Goal: Transaction & Acquisition: Purchase product/service

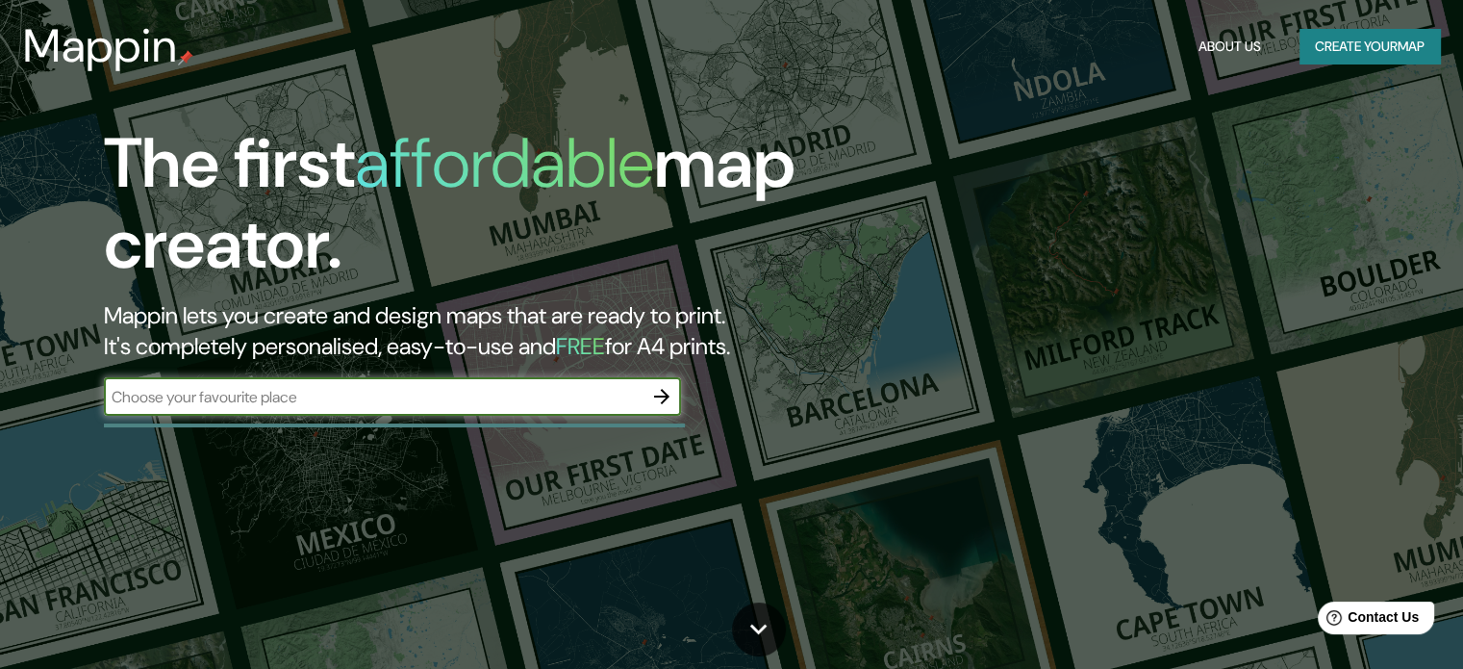
click at [204, 403] on input "text" at bounding box center [373, 397] width 539 height 22
type input "c"
type input "[GEOGRAPHIC_DATA]"
click at [654, 392] on icon "button" at bounding box center [661, 396] width 23 height 23
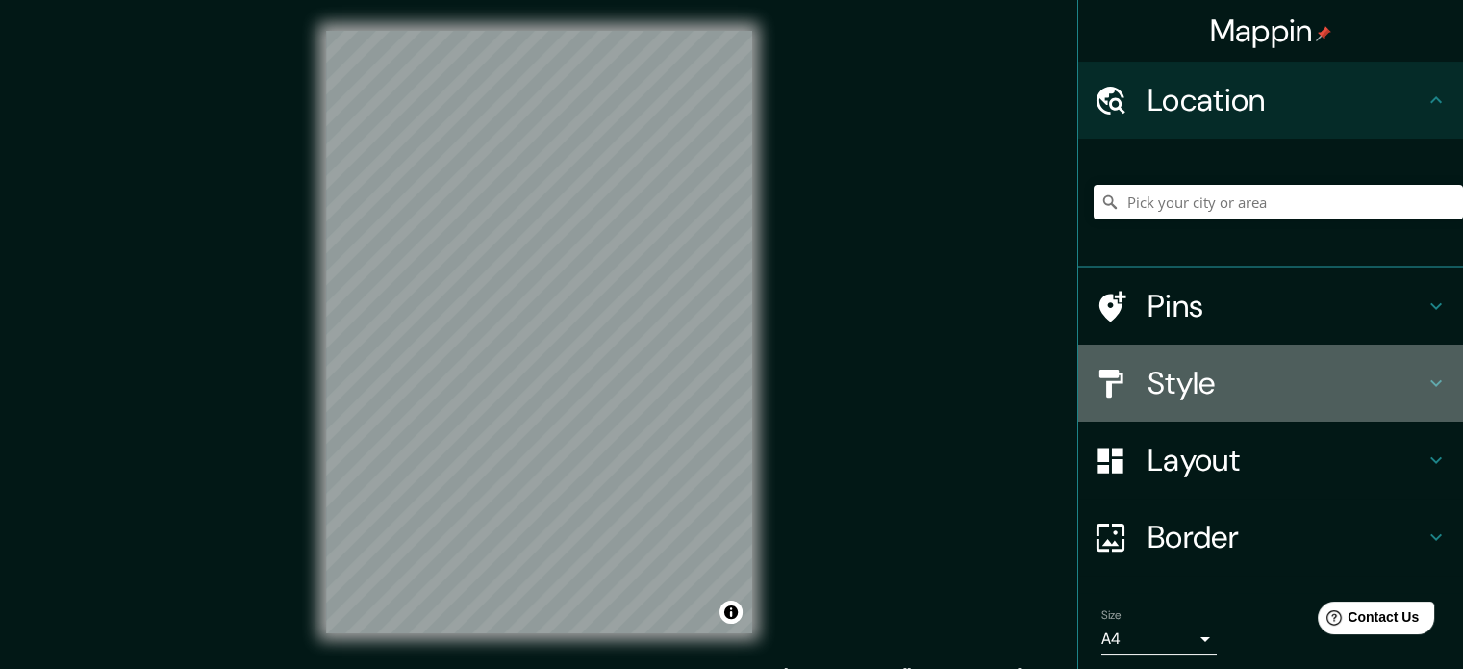
click at [1425, 385] on icon at bounding box center [1436, 382] width 23 height 23
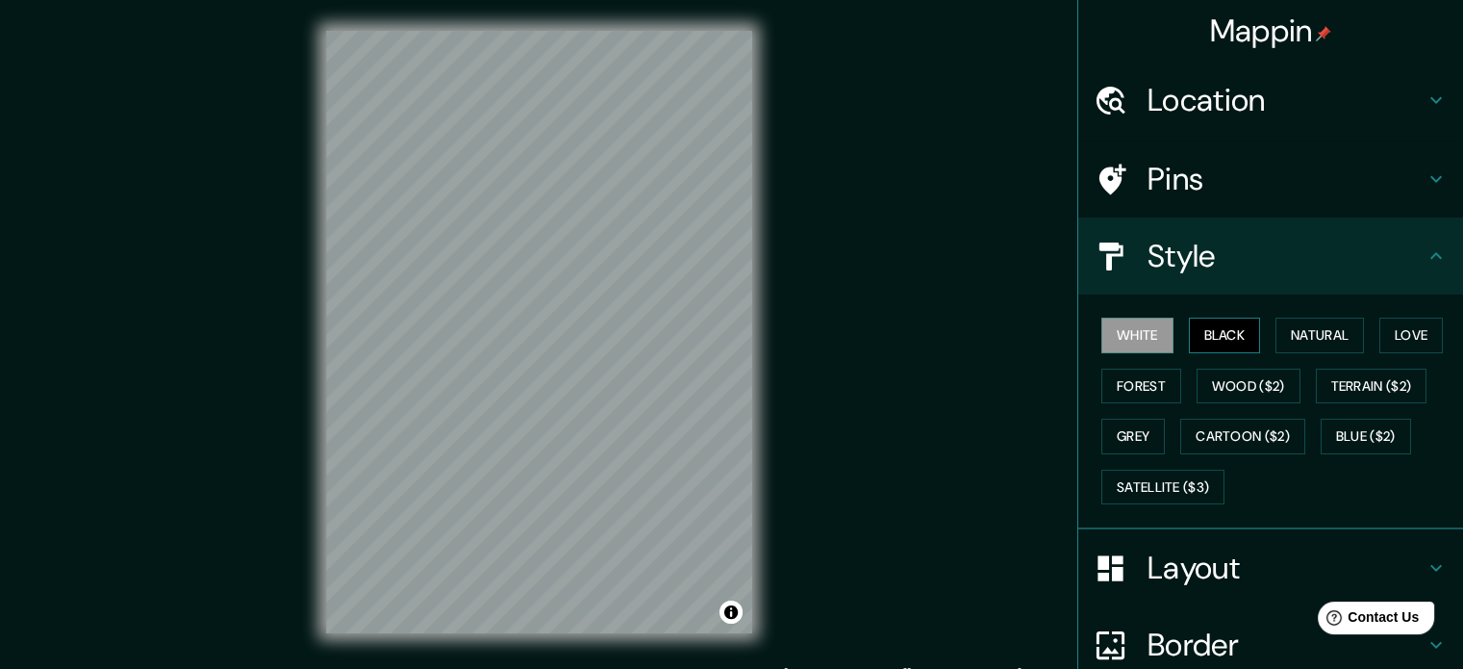
click at [1198, 340] on button "Black" at bounding box center [1225, 335] width 72 height 36
click at [1129, 330] on button "White" at bounding box center [1138, 335] width 72 height 36
click at [1204, 330] on button "Black" at bounding box center [1225, 335] width 72 height 36
click at [1134, 332] on button "White" at bounding box center [1138, 335] width 72 height 36
click at [1231, 324] on button "Black" at bounding box center [1225, 335] width 72 height 36
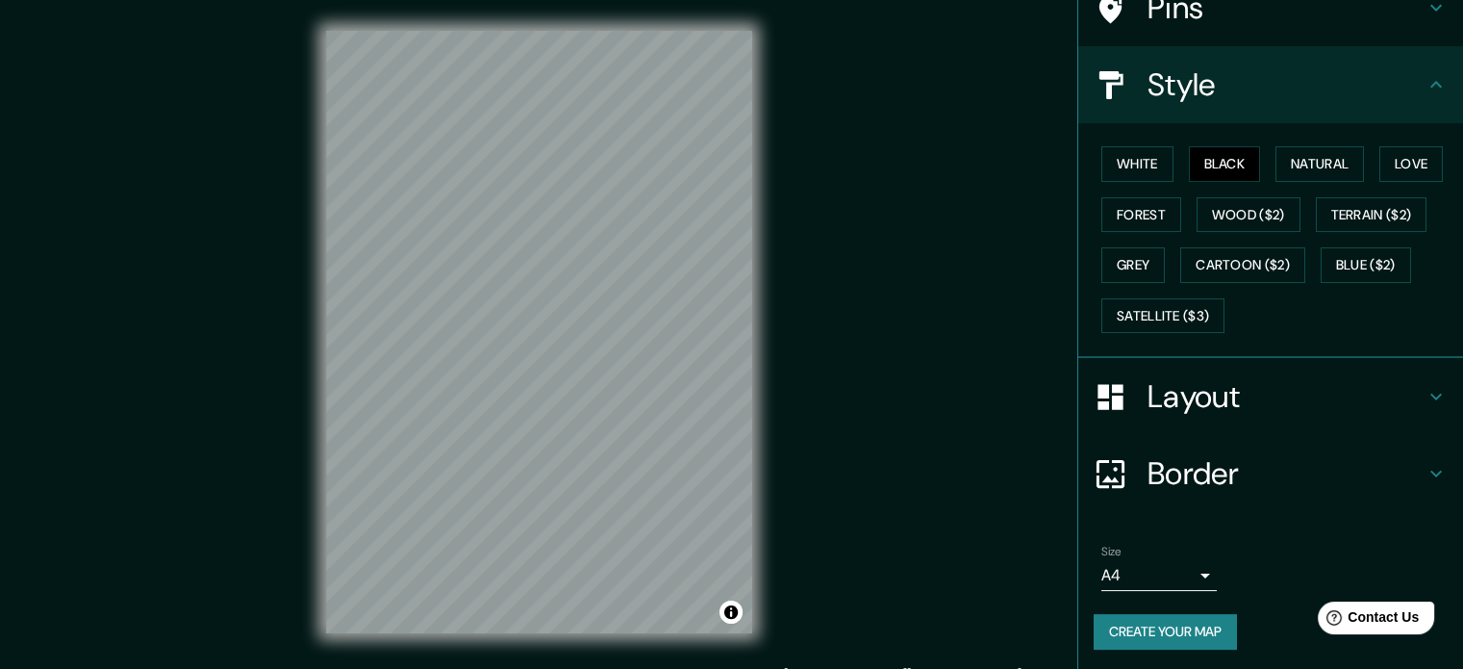
click at [1305, 385] on h4 "Layout" at bounding box center [1286, 396] width 277 height 38
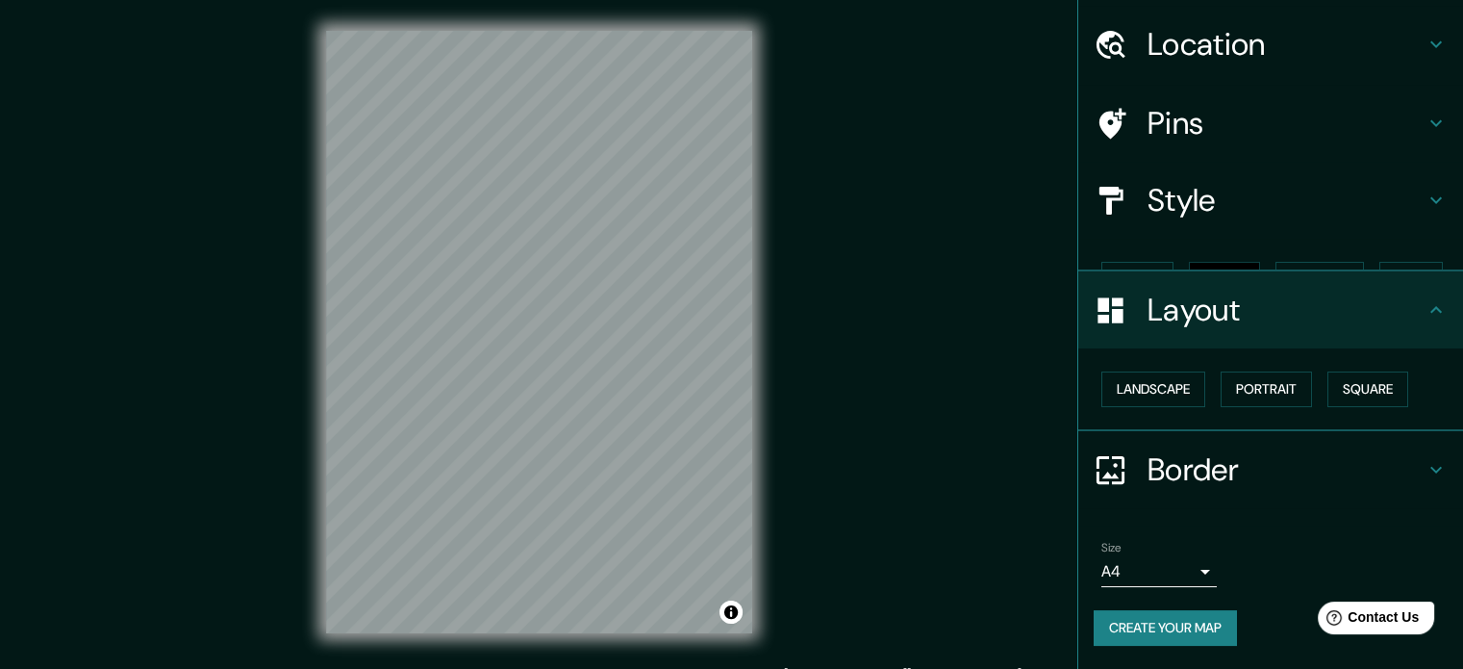
scroll to position [21, 0]
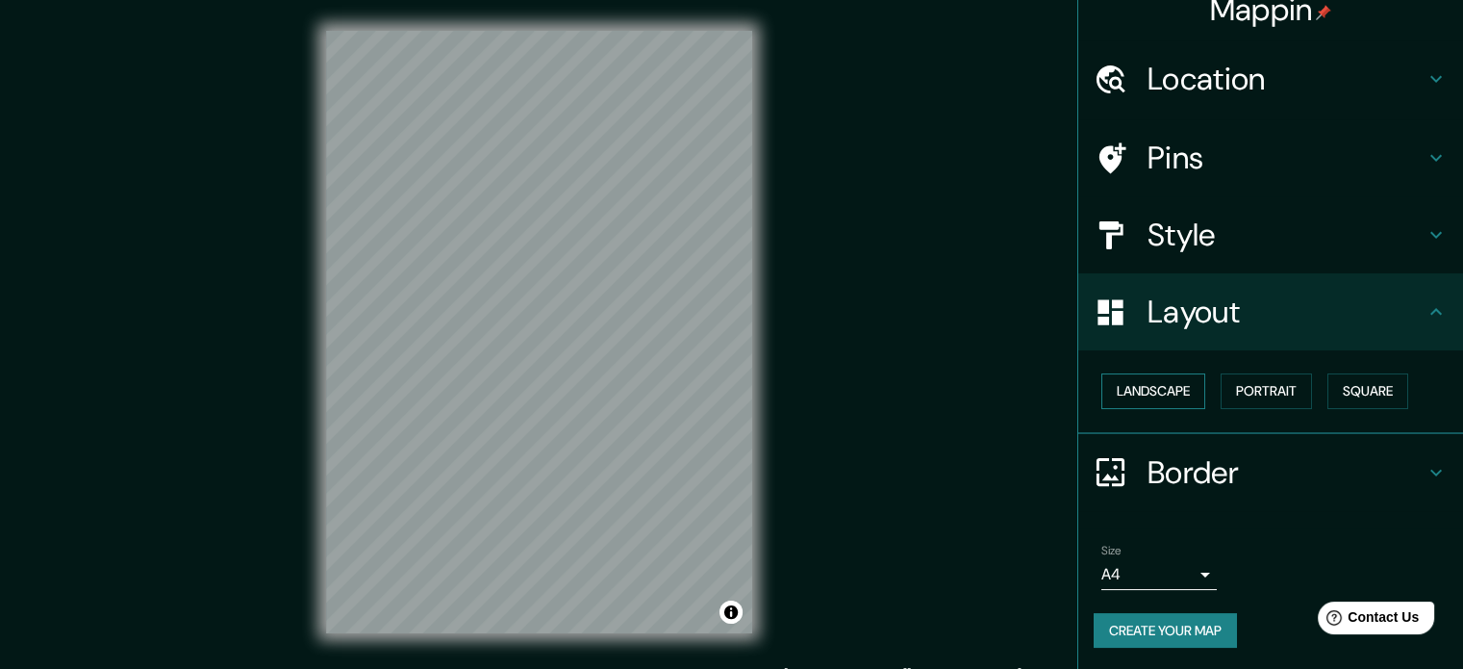
click at [1153, 398] on button "Landscape" at bounding box center [1154, 391] width 104 height 36
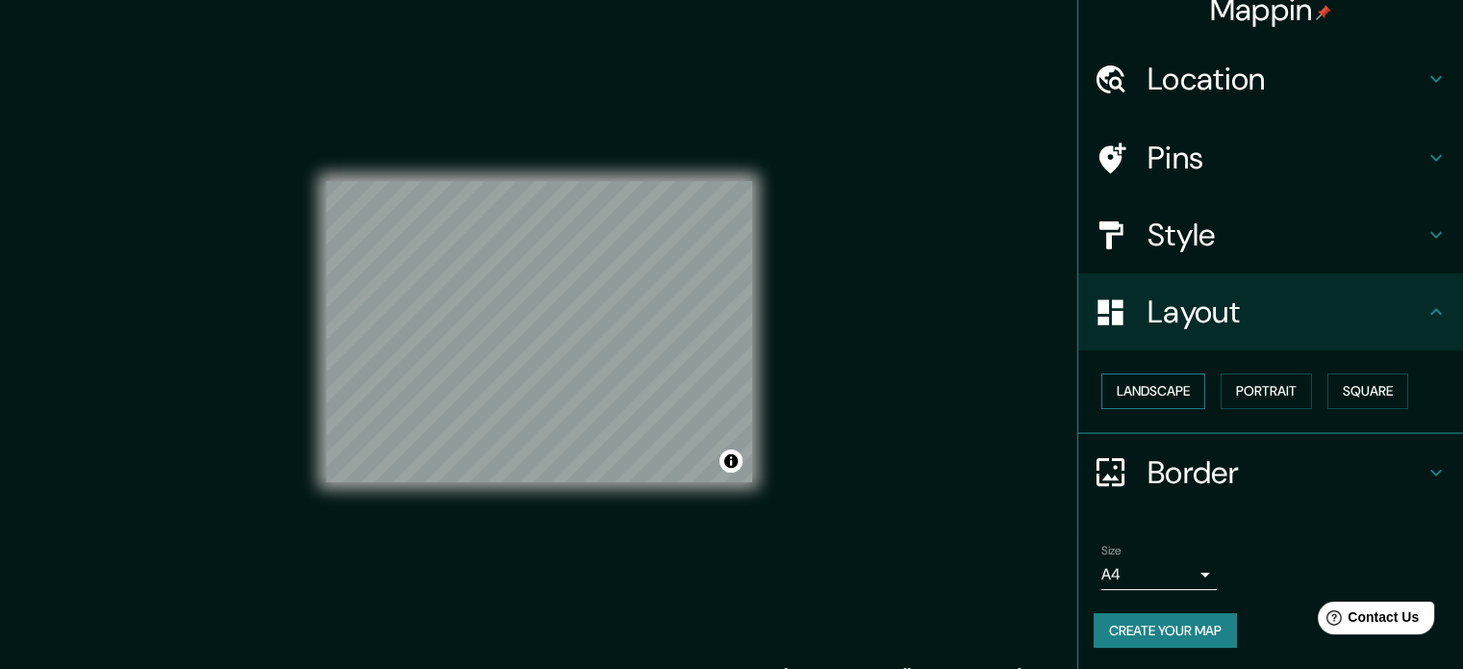
click at [1154, 388] on button "Landscape" at bounding box center [1154, 391] width 104 height 36
click at [1160, 392] on button "Landscape" at bounding box center [1154, 391] width 104 height 36
click at [1278, 392] on button "Portrait" at bounding box center [1266, 391] width 91 height 36
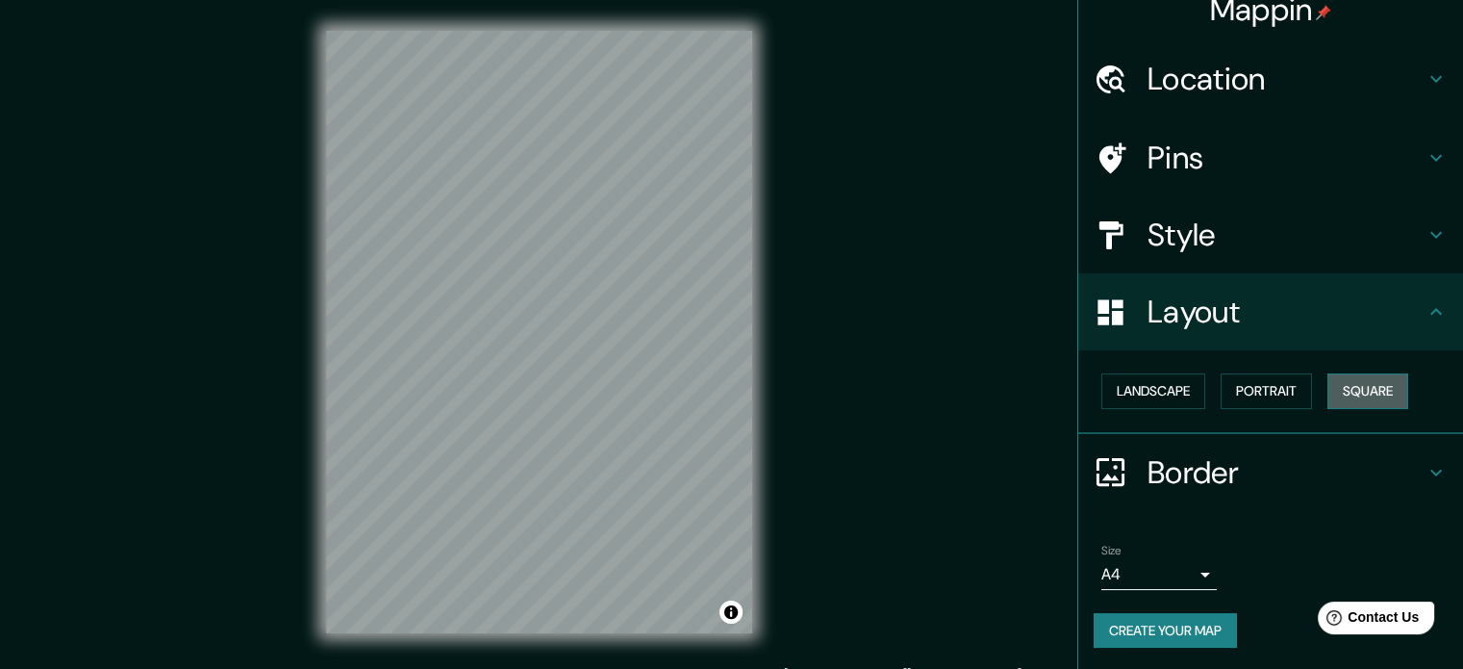
click at [1377, 384] on button "Square" at bounding box center [1368, 391] width 81 height 36
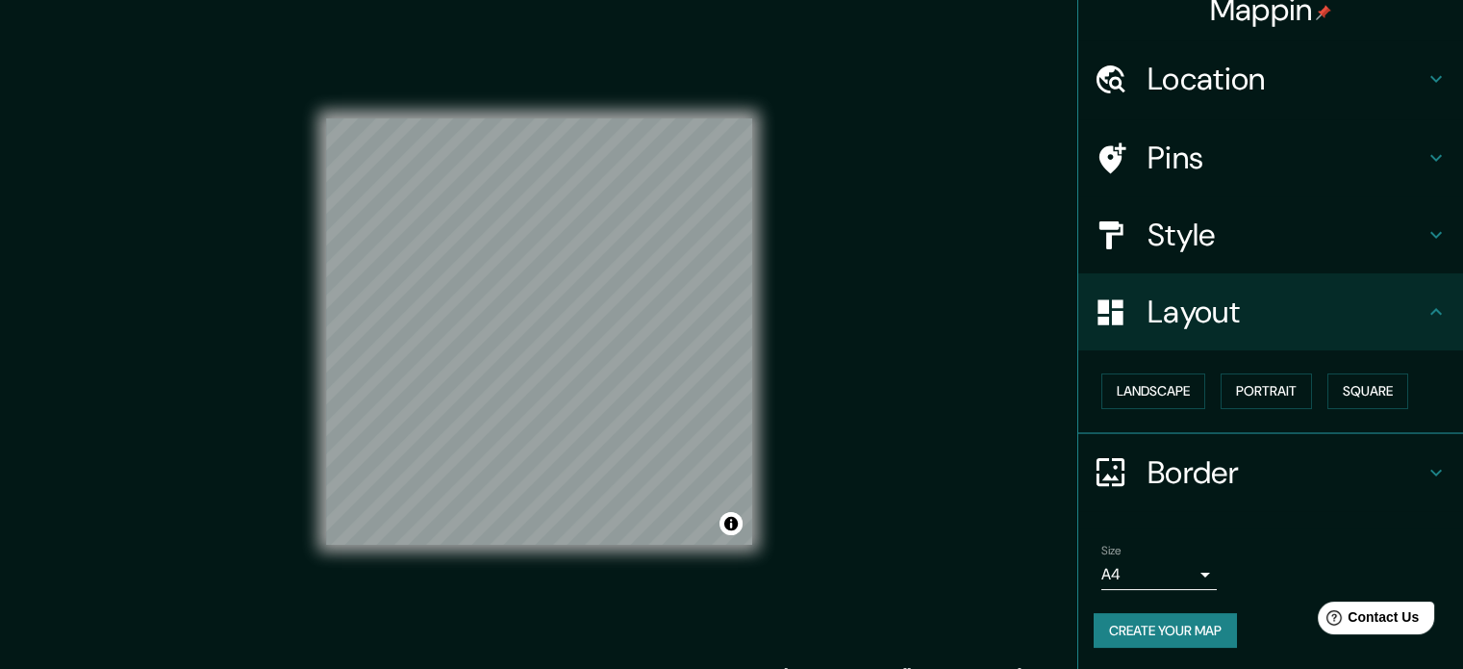
click at [1307, 389] on div "Landscape Portrait Square" at bounding box center [1278, 391] width 369 height 51
click at [1251, 388] on button "Portrait" at bounding box center [1266, 391] width 91 height 36
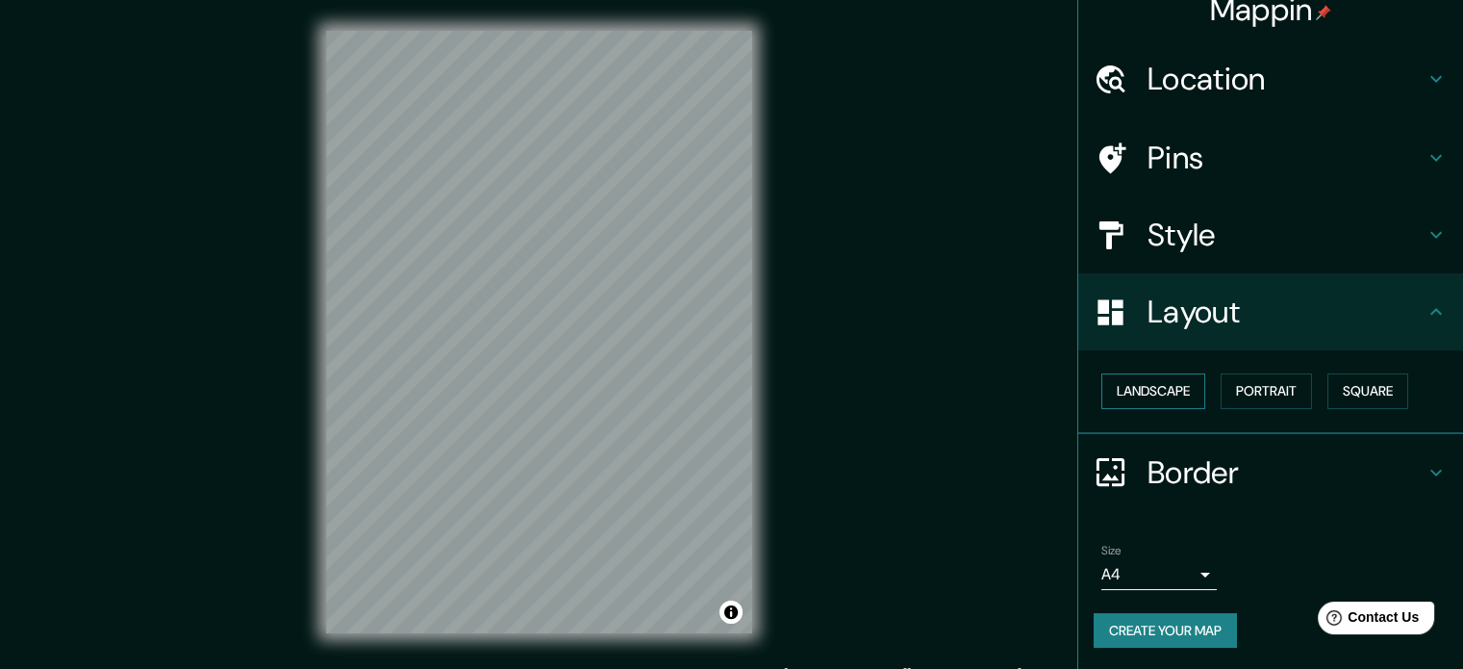
click at [1112, 392] on button "Landscape" at bounding box center [1154, 391] width 104 height 36
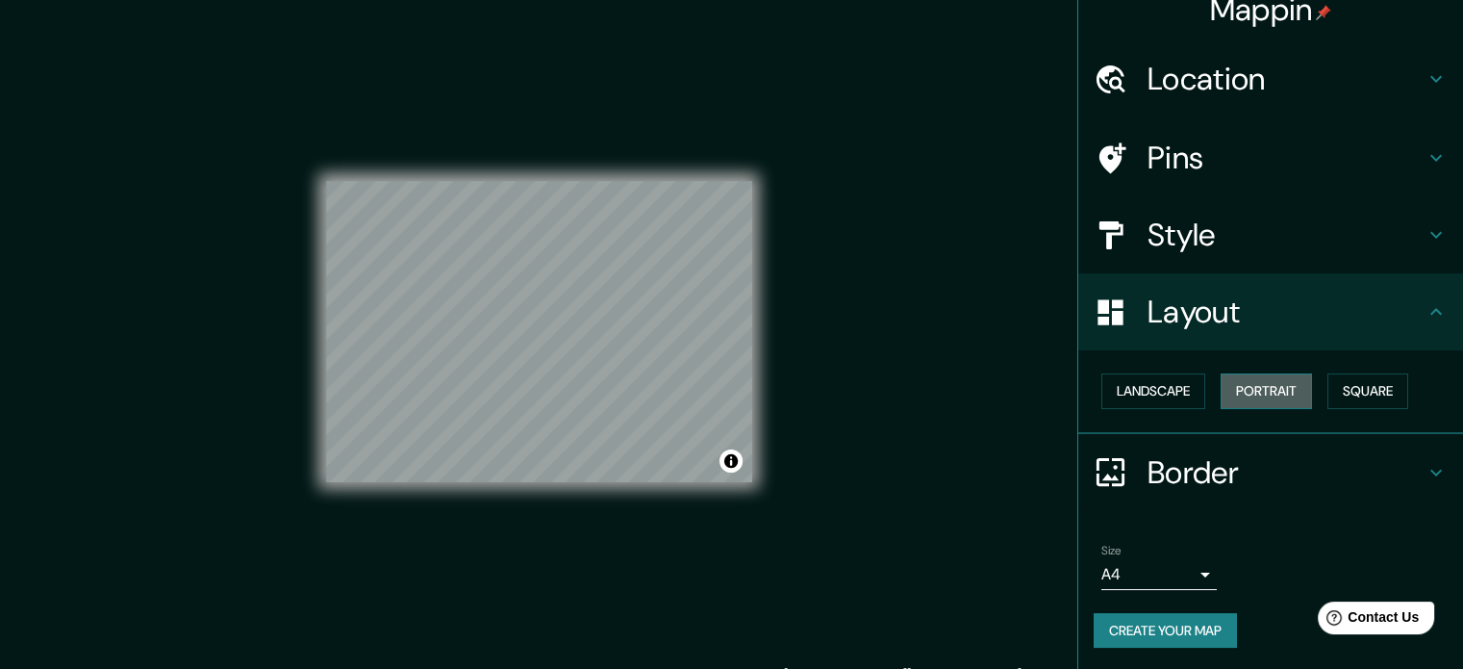
click at [1231, 399] on button "Portrait" at bounding box center [1266, 391] width 91 height 36
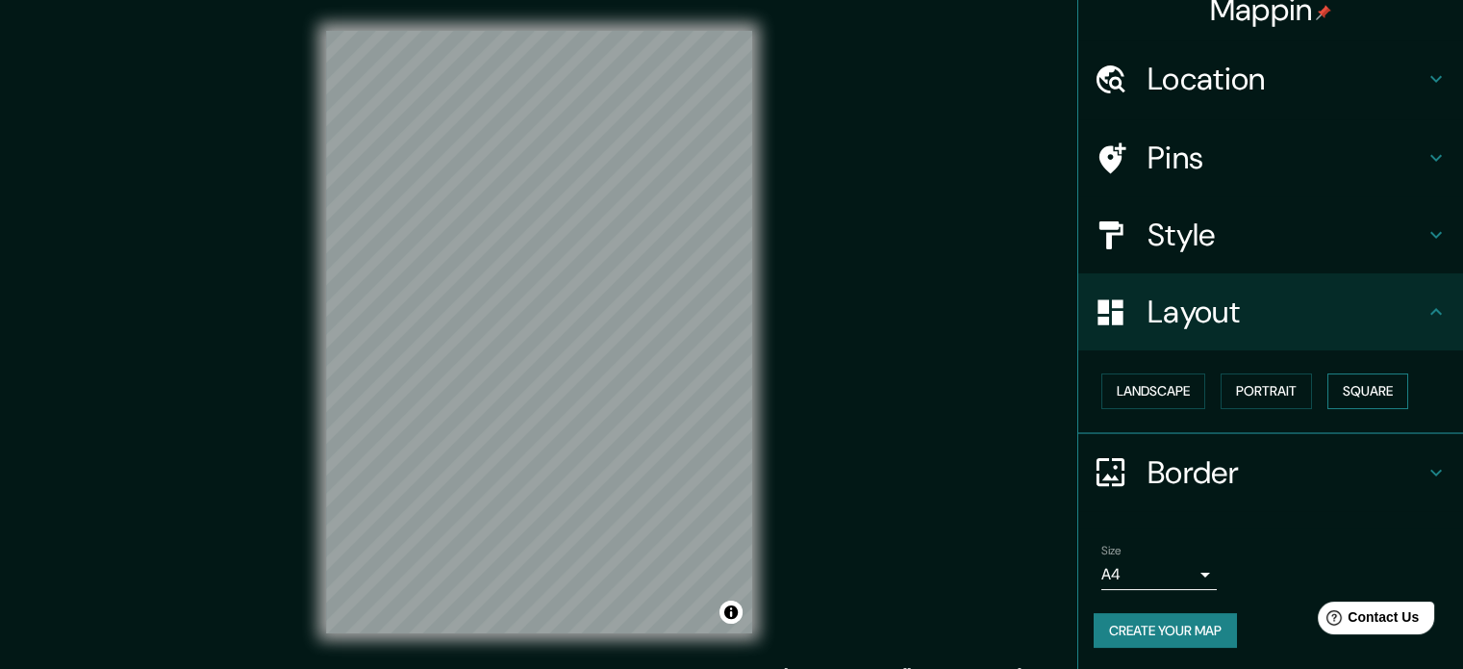
click at [1362, 402] on button "Square" at bounding box center [1368, 391] width 81 height 36
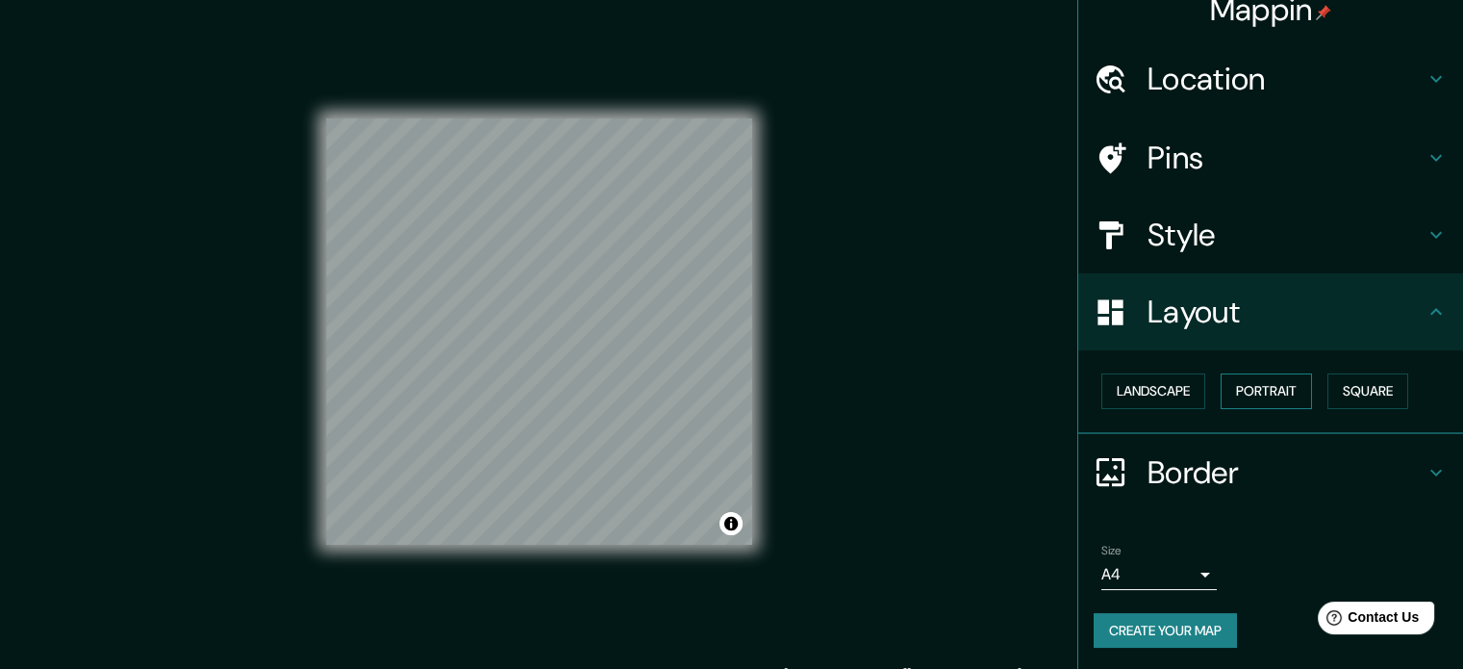
click at [1290, 397] on button "Portrait" at bounding box center [1266, 391] width 91 height 36
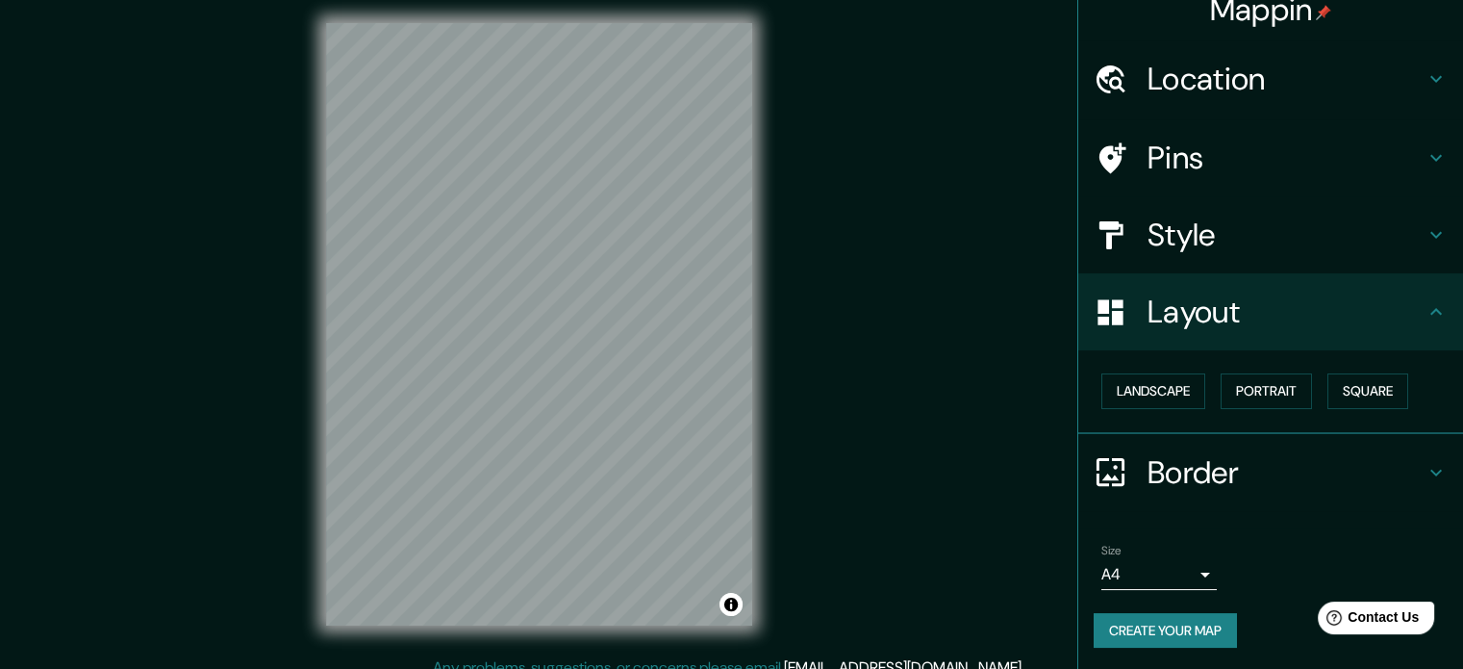
scroll to position [0, 0]
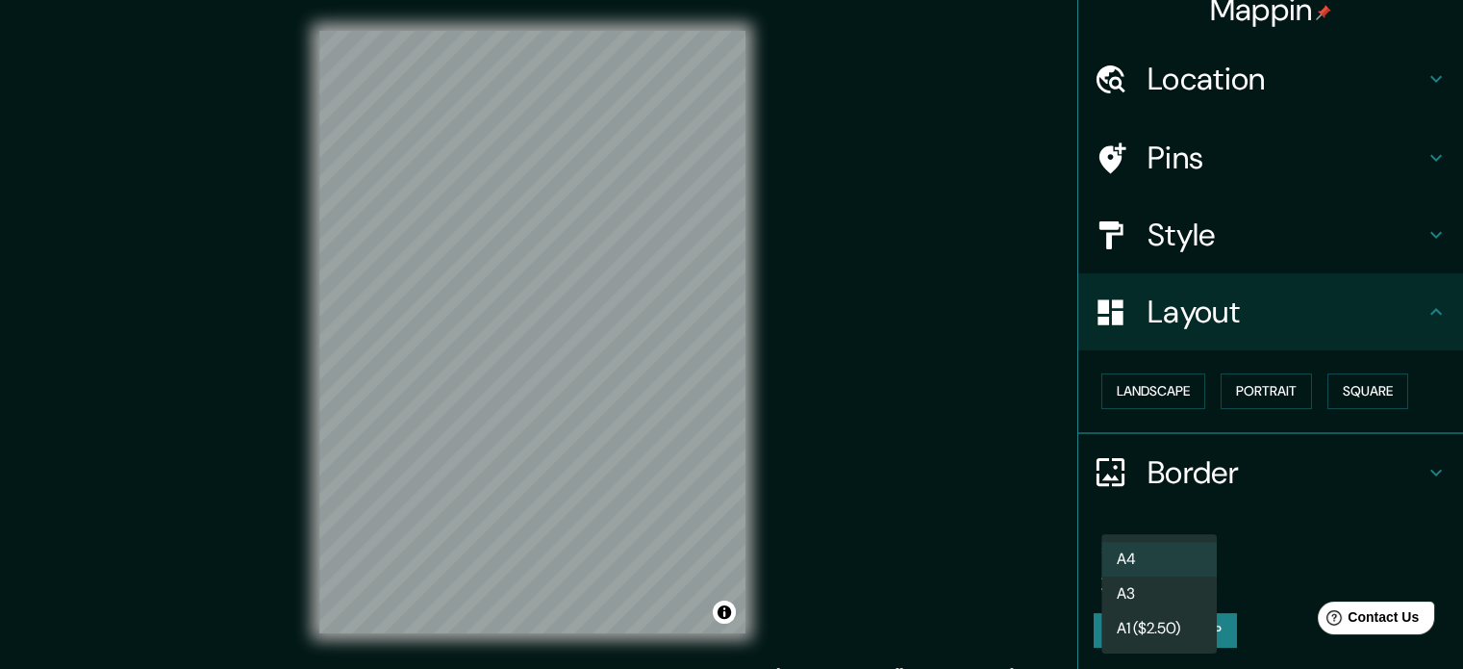
click at [1183, 572] on body "Mappin Location Pins Style Layout Landscape Portrait Square Border Choose a bor…" at bounding box center [731, 334] width 1463 height 669
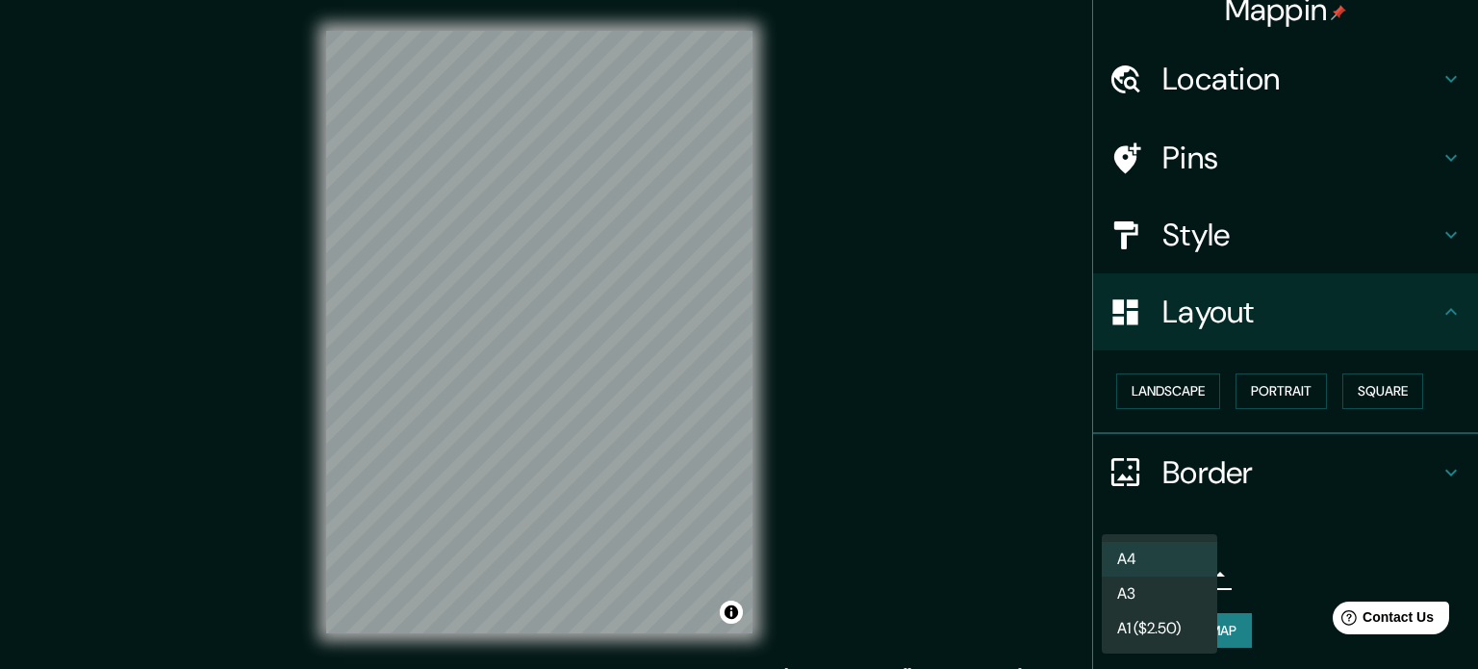
click at [1178, 596] on li "A3" at bounding box center [1159, 593] width 115 height 35
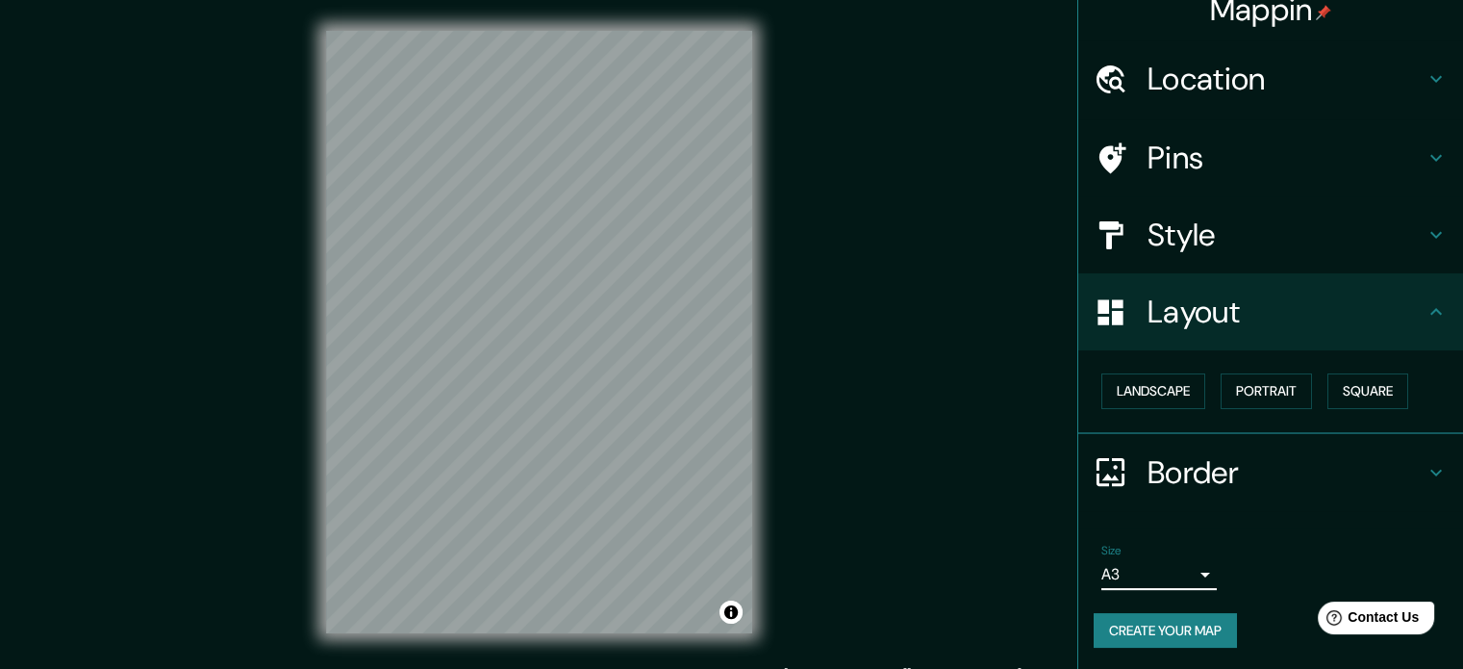
click at [1181, 560] on body "Mappin Location Pins Style Layout Landscape Portrait Square Border Choose a bor…" at bounding box center [731, 334] width 1463 height 669
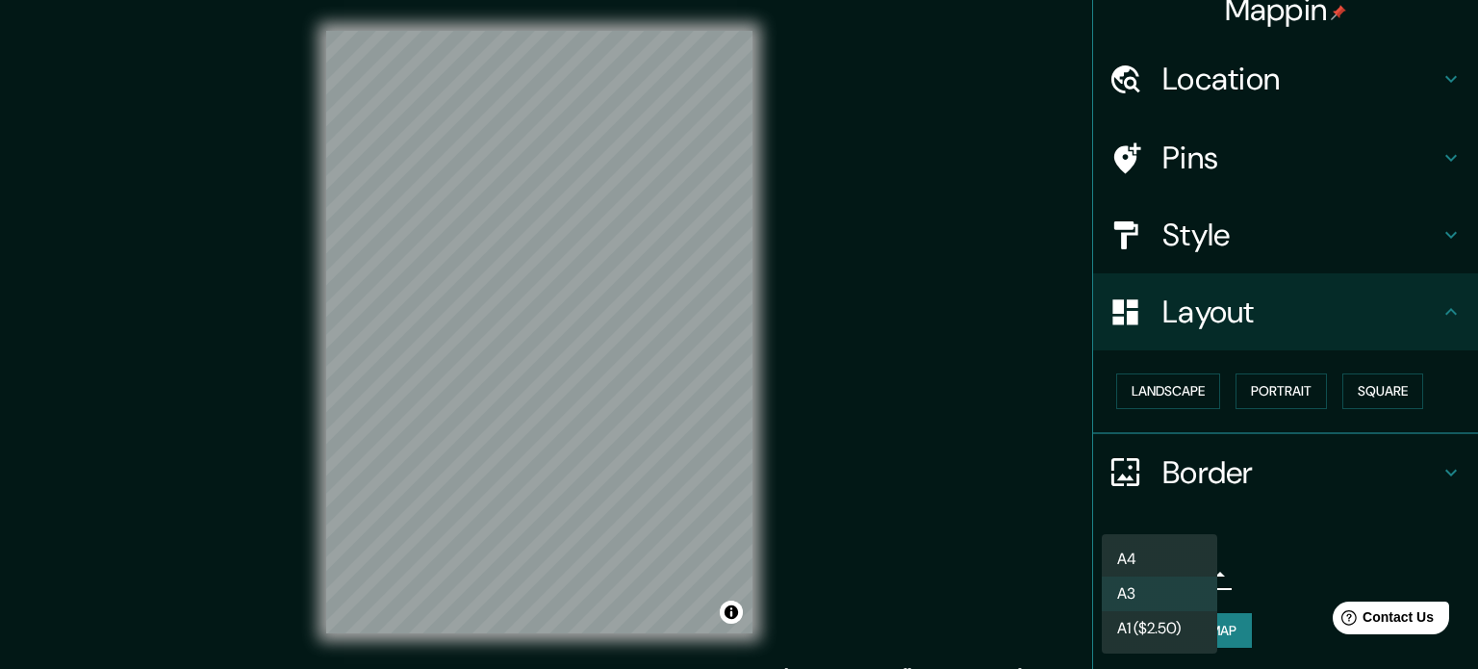
click at [1158, 587] on li "A3" at bounding box center [1159, 593] width 115 height 35
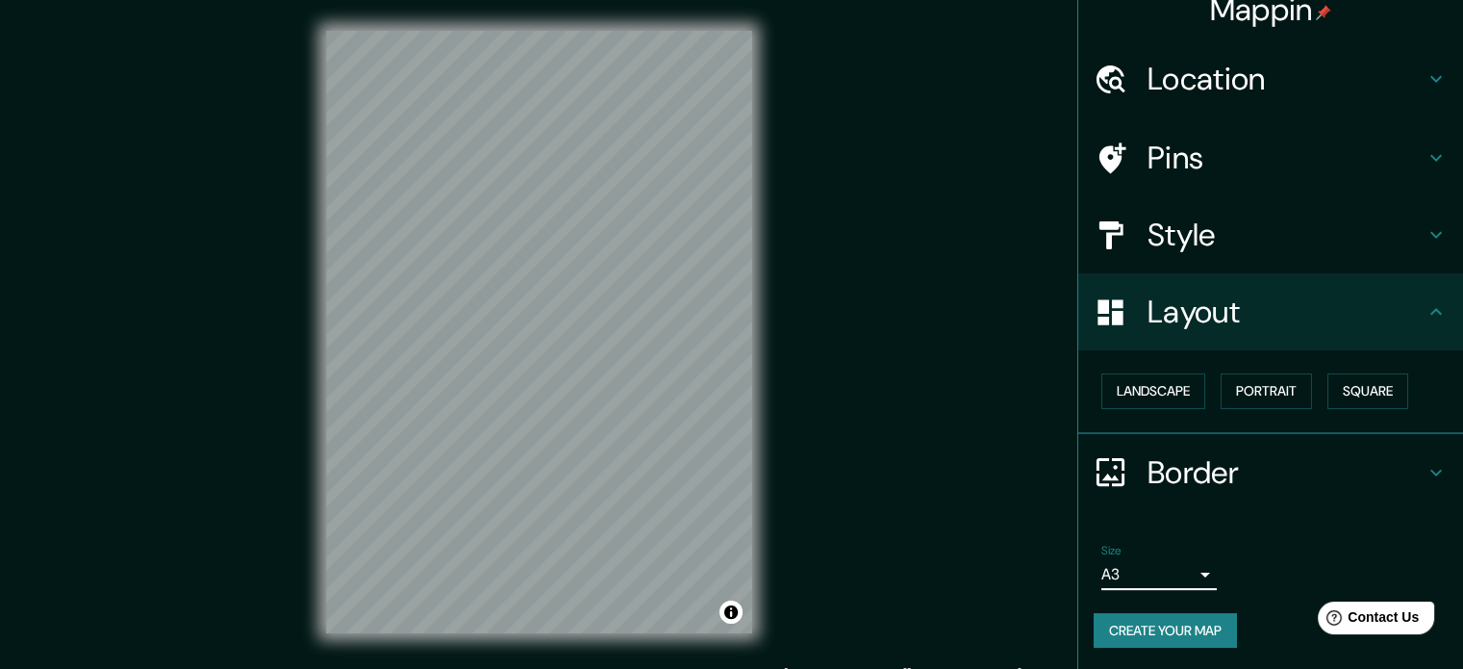
click at [1287, 545] on div "Size A3 a4" at bounding box center [1271, 567] width 354 height 62
click at [1194, 626] on button "Create your map" at bounding box center [1165, 631] width 143 height 36
click at [991, 439] on div "Mappin Location Pins Style Layout Landscape Portrait Square Border Choose a bor…" at bounding box center [731, 347] width 1463 height 695
click at [1155, 622] on div "Create your map" at bounding box center [1271, 631] width 354 height 36
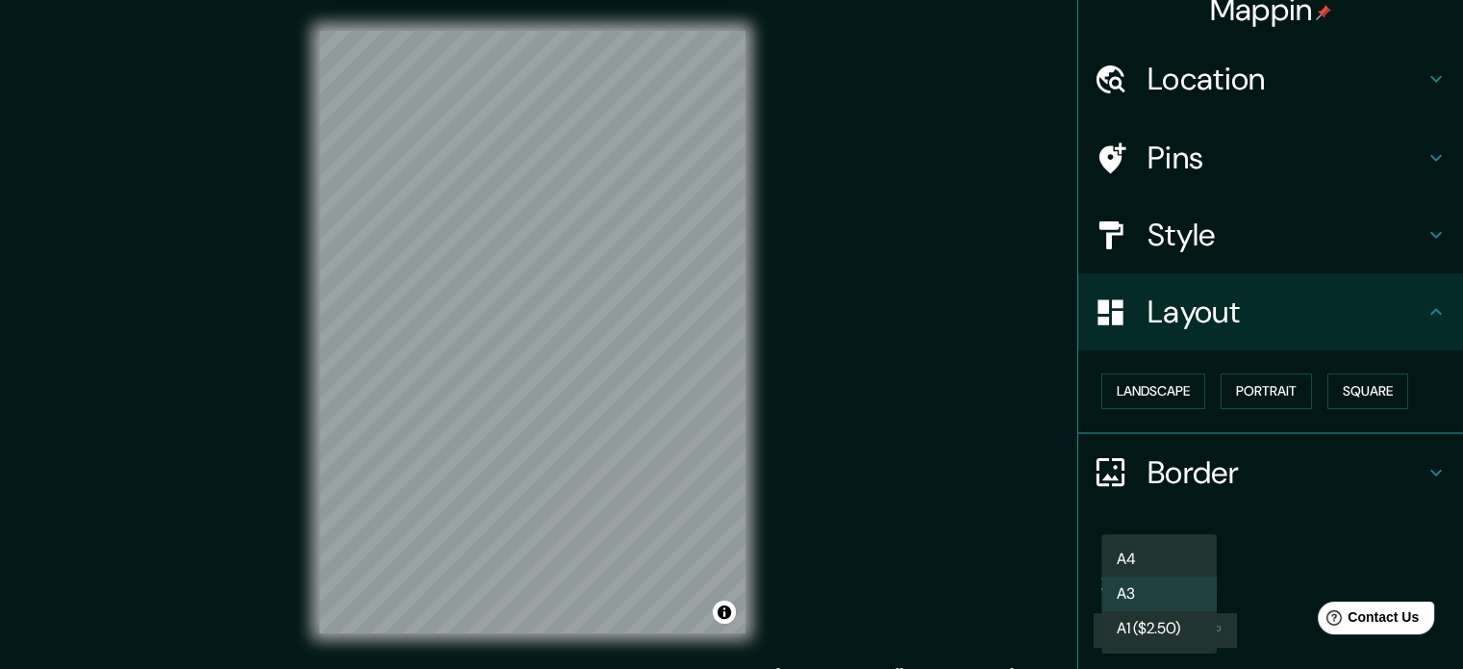
click at [1156, 566] on body "Mappin Location Pins Style Layout Landscape Portrait Square Border Choose a bor…" at bounding box center [731, 334] width 1463 height 669
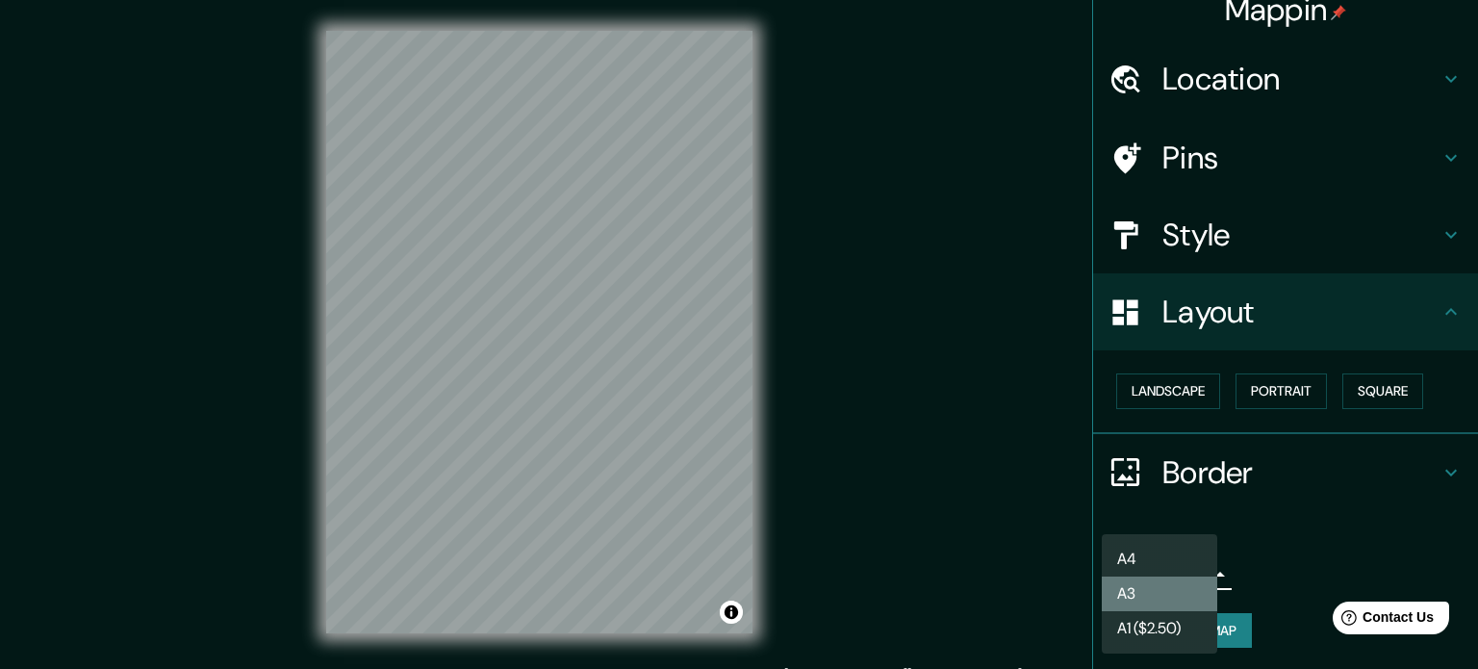
click at [1147, 588] on li "A3" at bounding box center [1159, 593] width 115 height 35
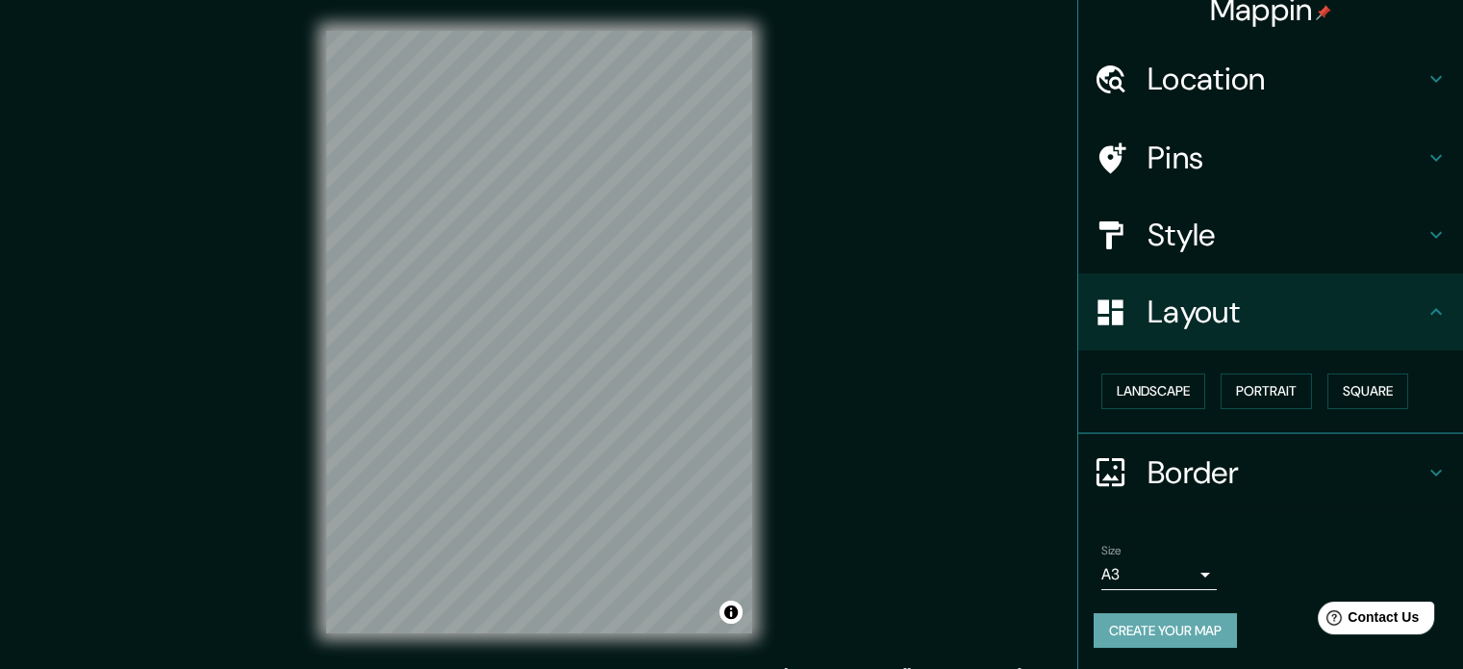
click at [1175, 620] on button "Create your map" at bounding box center [1165, 631] width 143 height 36
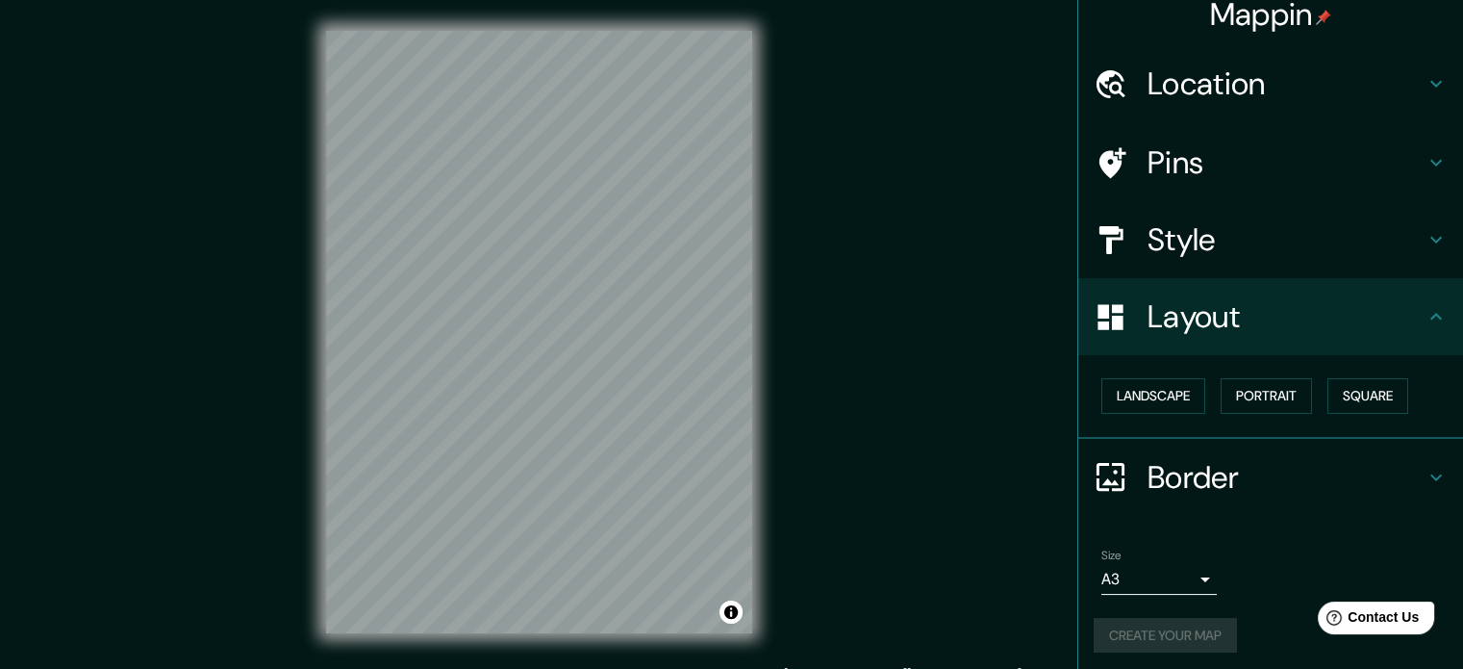
scroll to position [21, 0]
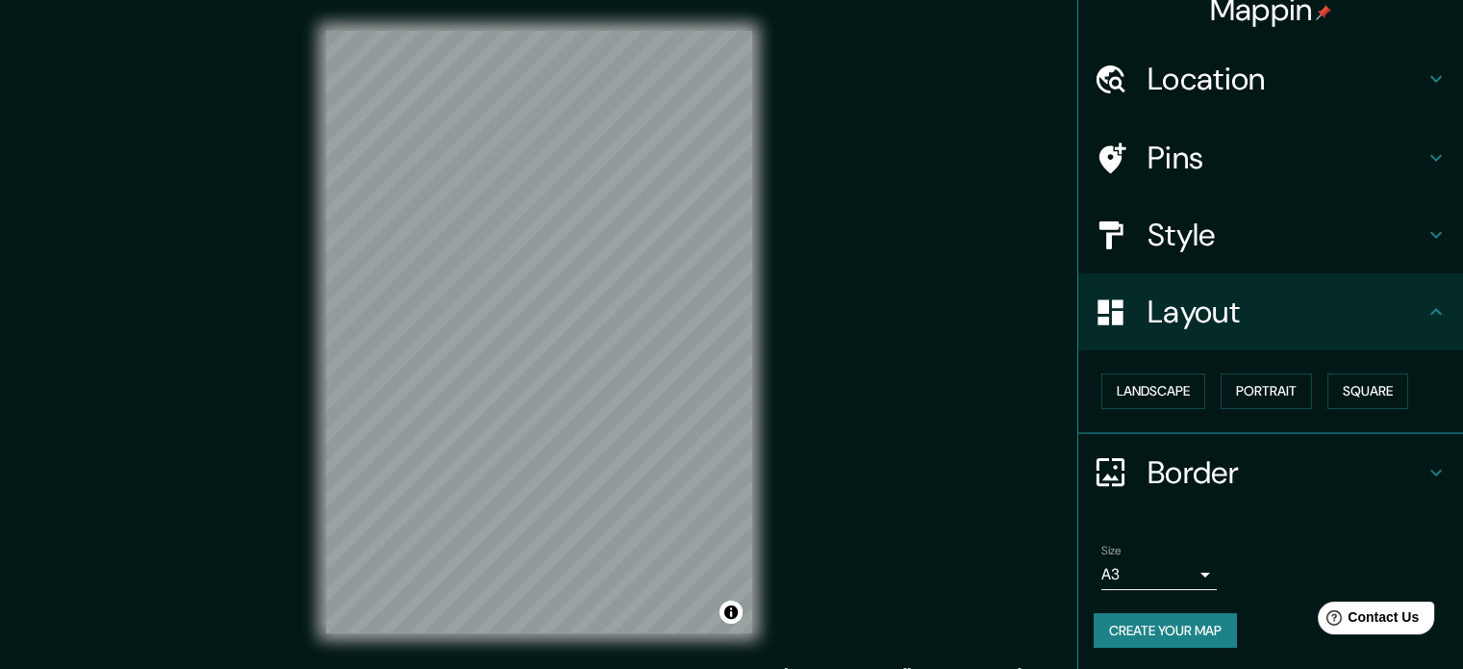
click at [1173, 619] on button "Create your map" at bounding box center [1165, 631] width 143 height 36
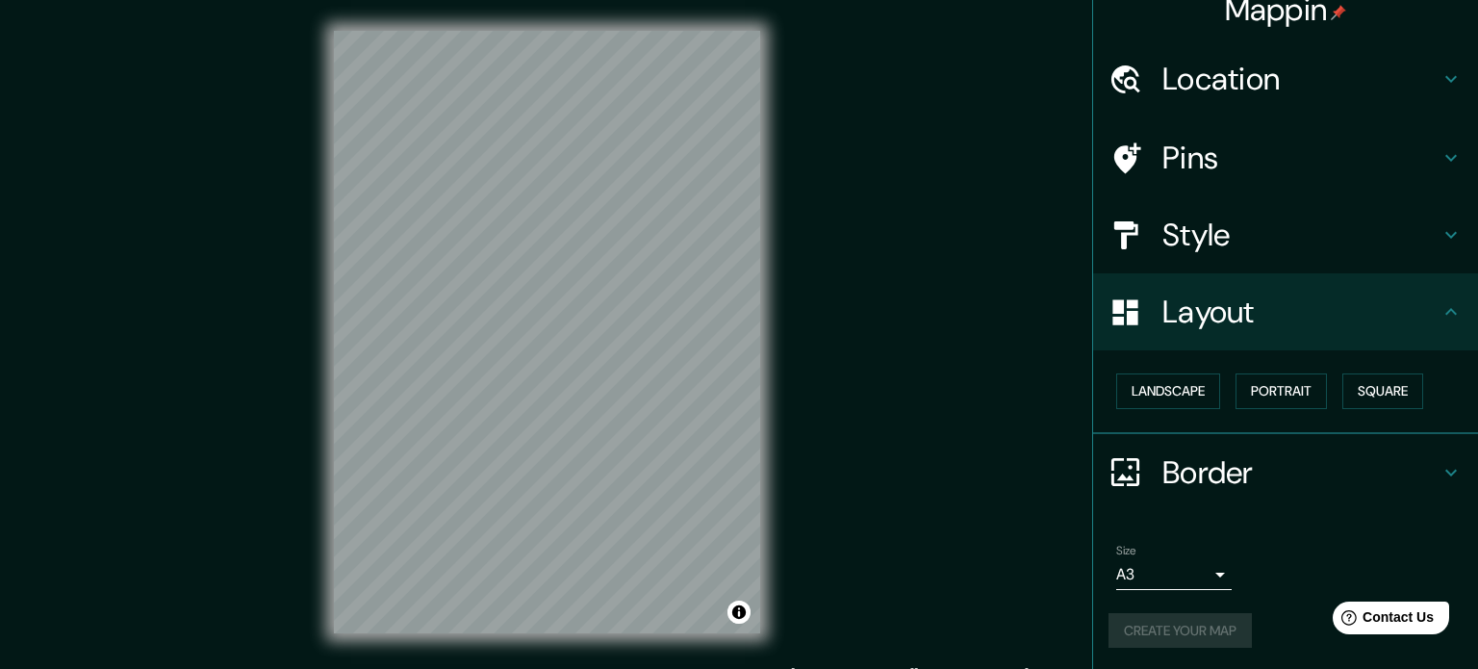
click at [1170, 575] on body "Mappin Location Pins Style Layout Landscape Portrait Square Border Choose a bor…" at bounding box center [739, 334] width 1478 height 669
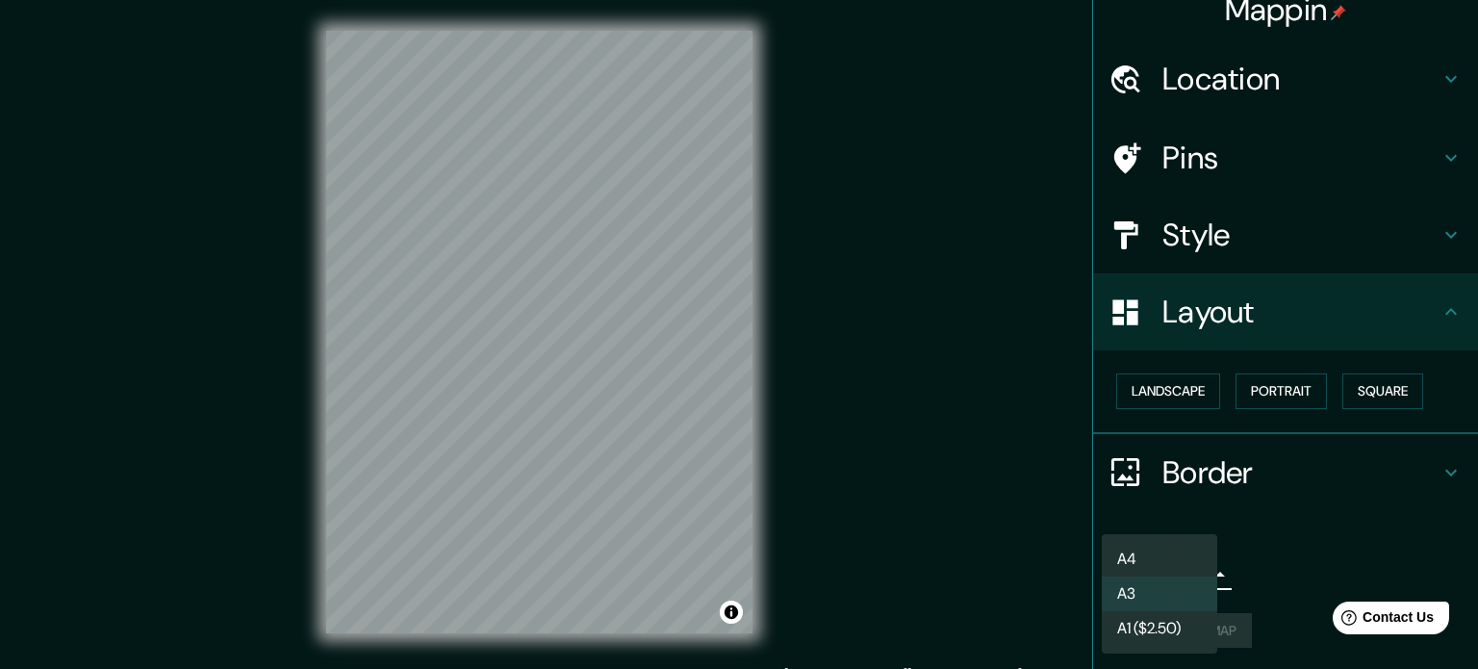
click at [1161, 560] on li "A4" at bounding box center [1159, 559] width 115 height 35
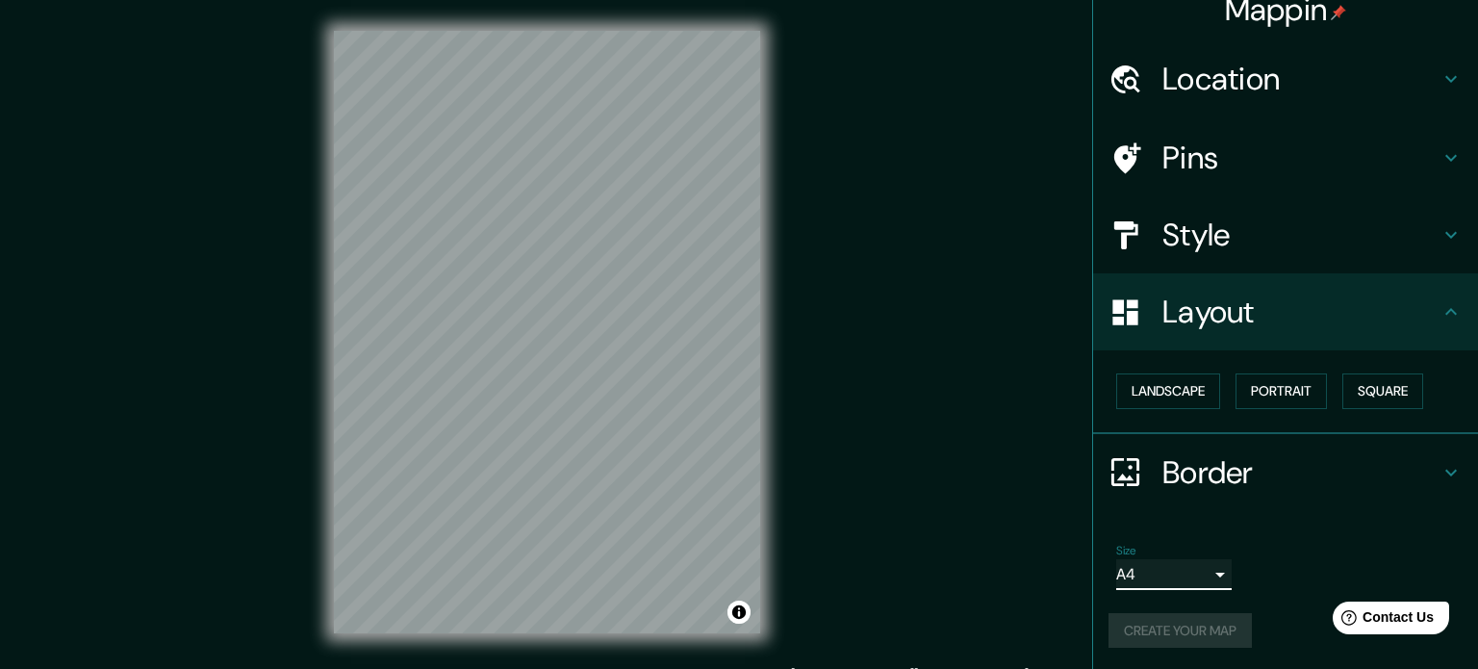
type input "single"
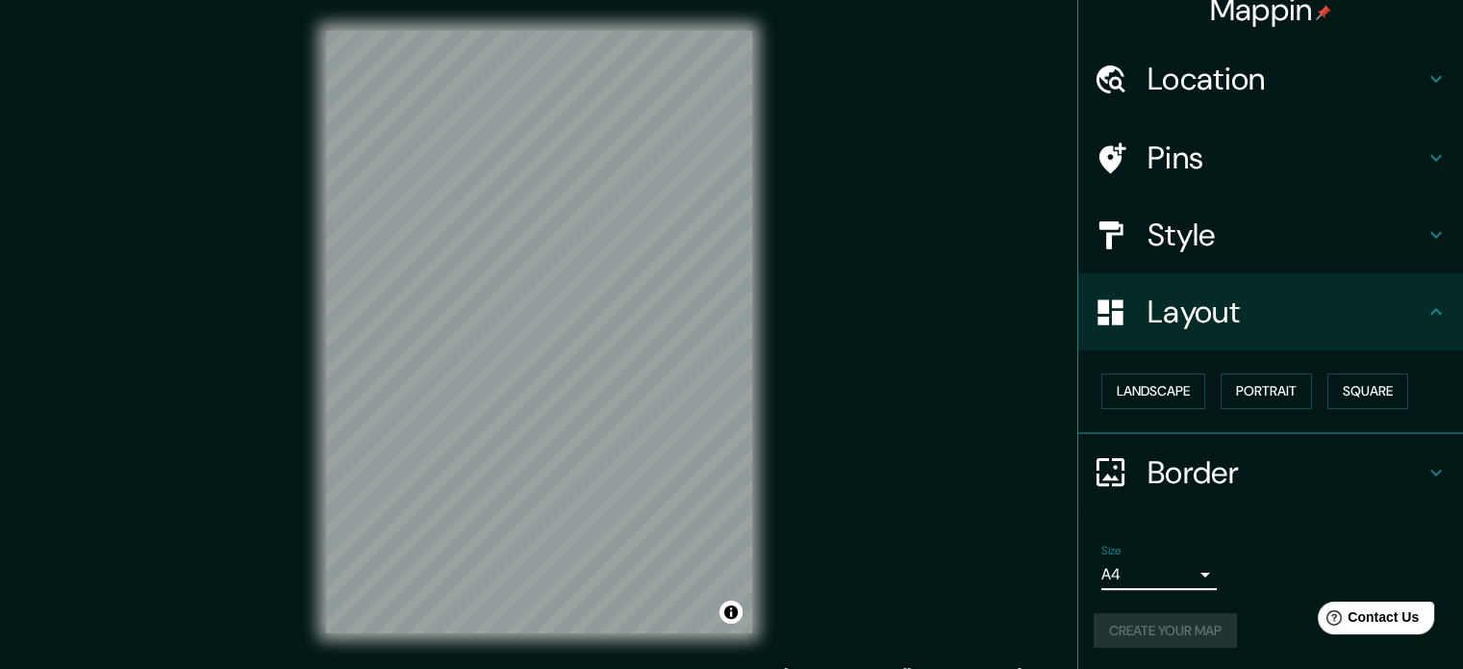
click at [1176, 627] on div "Create your map" at bounding box center [1271, 631] width 354 height 36
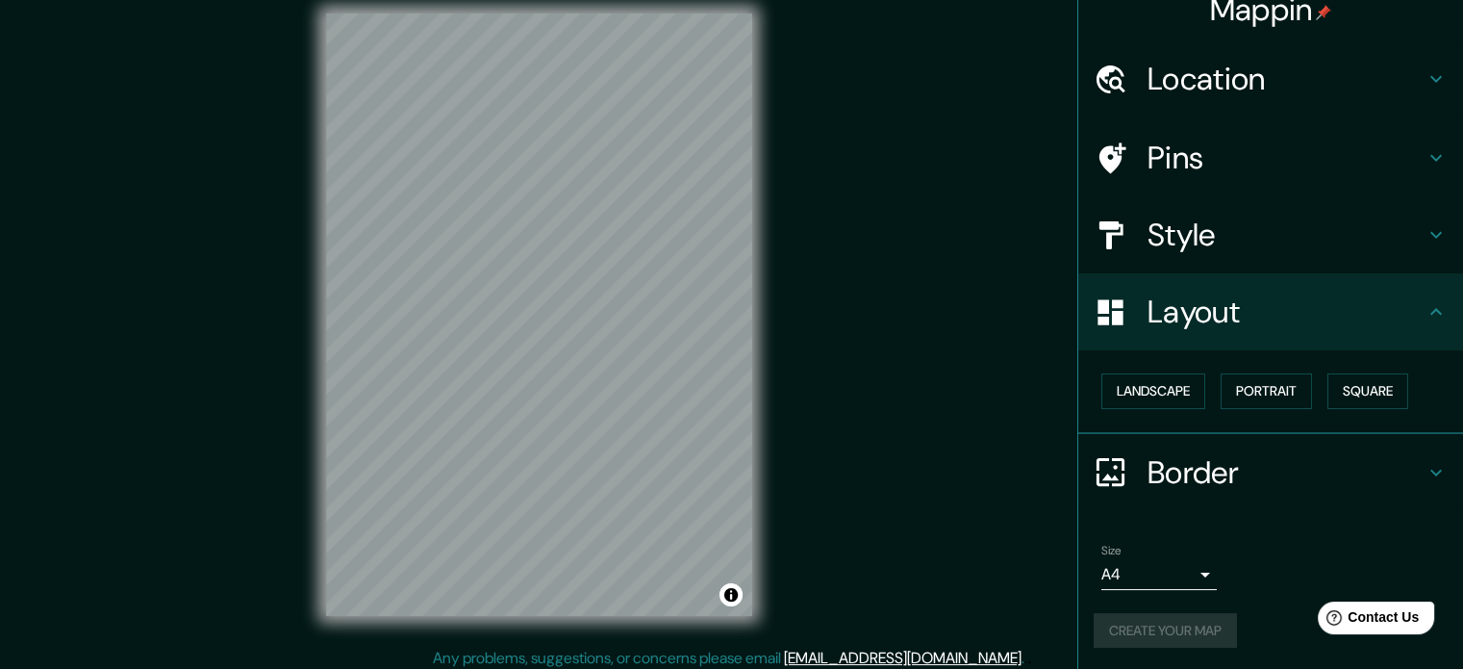
scroll to position [25, 0]
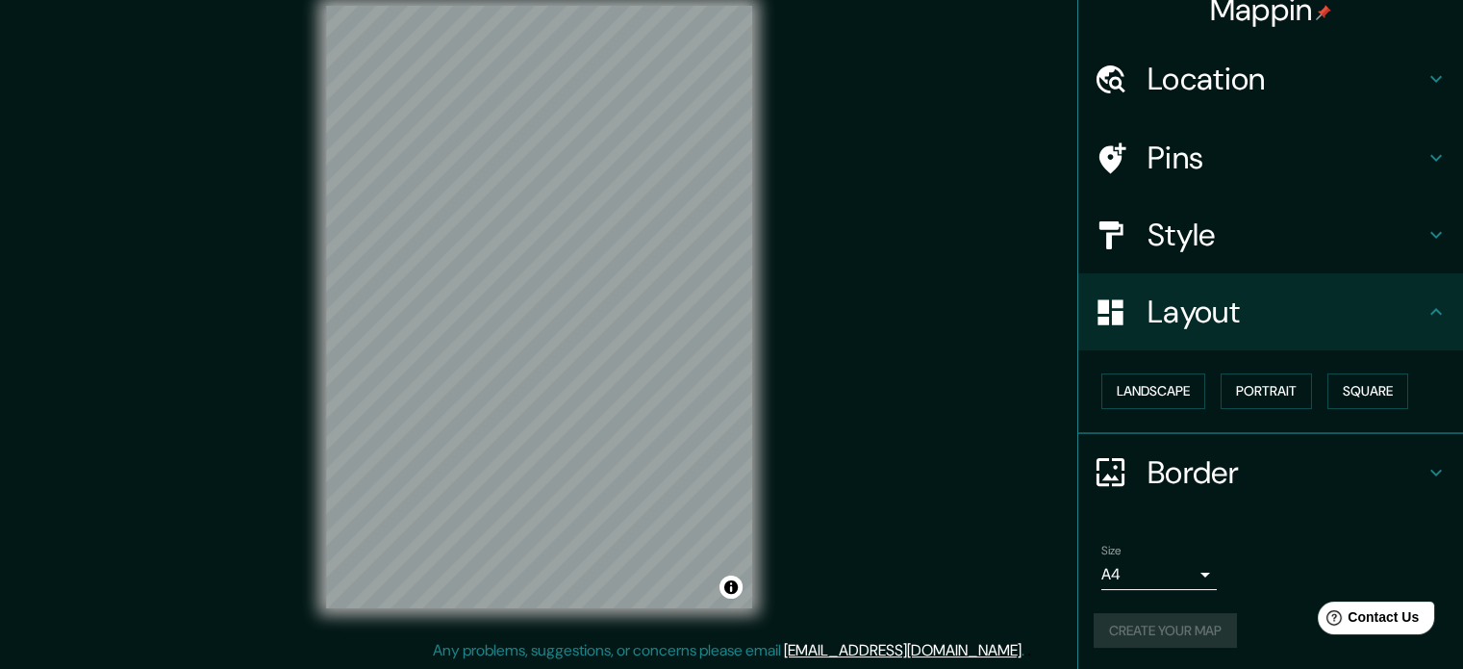
click at [1181, 626] on div "Create your map" at bounding box center [1271, 631] width 354 height 36
click at [1178, 577] on body "Mappin Location Pins Style Layout Landscape Portrait Square Border Choose a bor…" at bounding box center [731, 309] width 1463 height 669
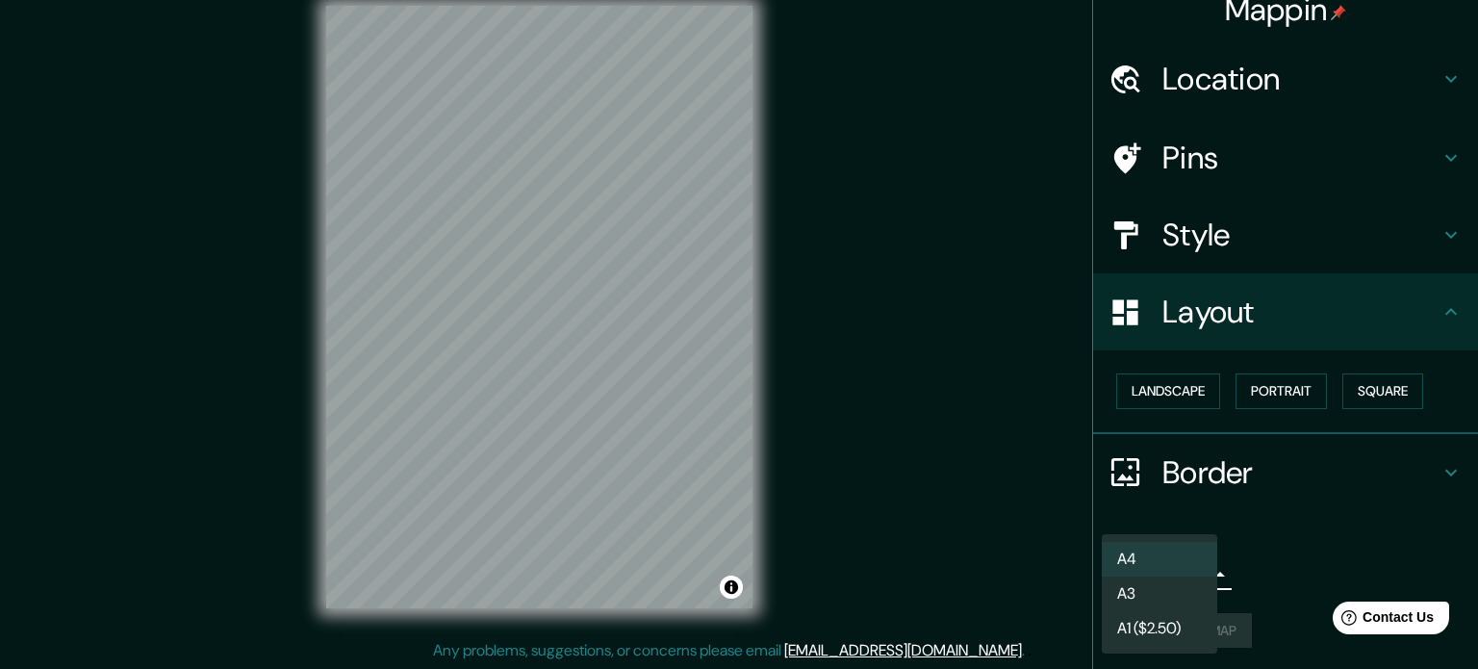
click at [1143, 556] on li "A4" at bounding box center [1159, 559] width 115 height 35
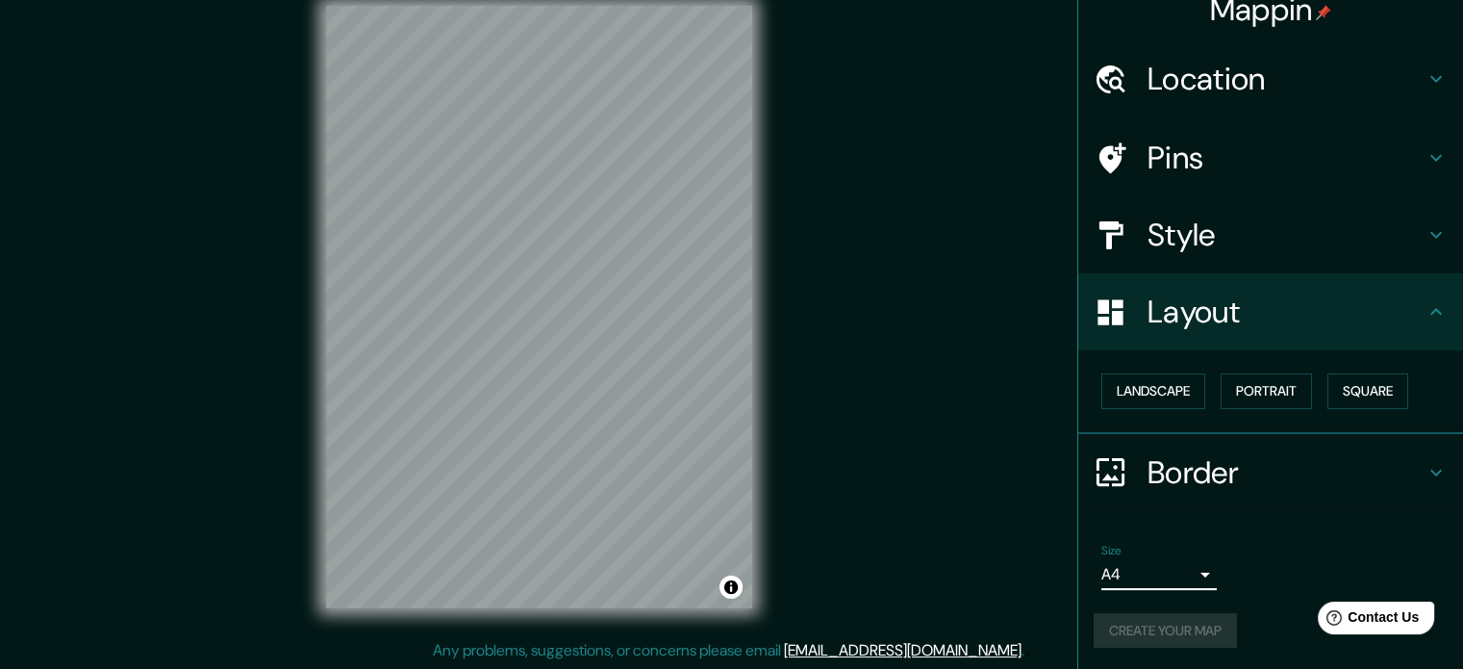
click at [1197, 629] on div "Create your map" at bounding box center [1271, 631] width 354 height 36
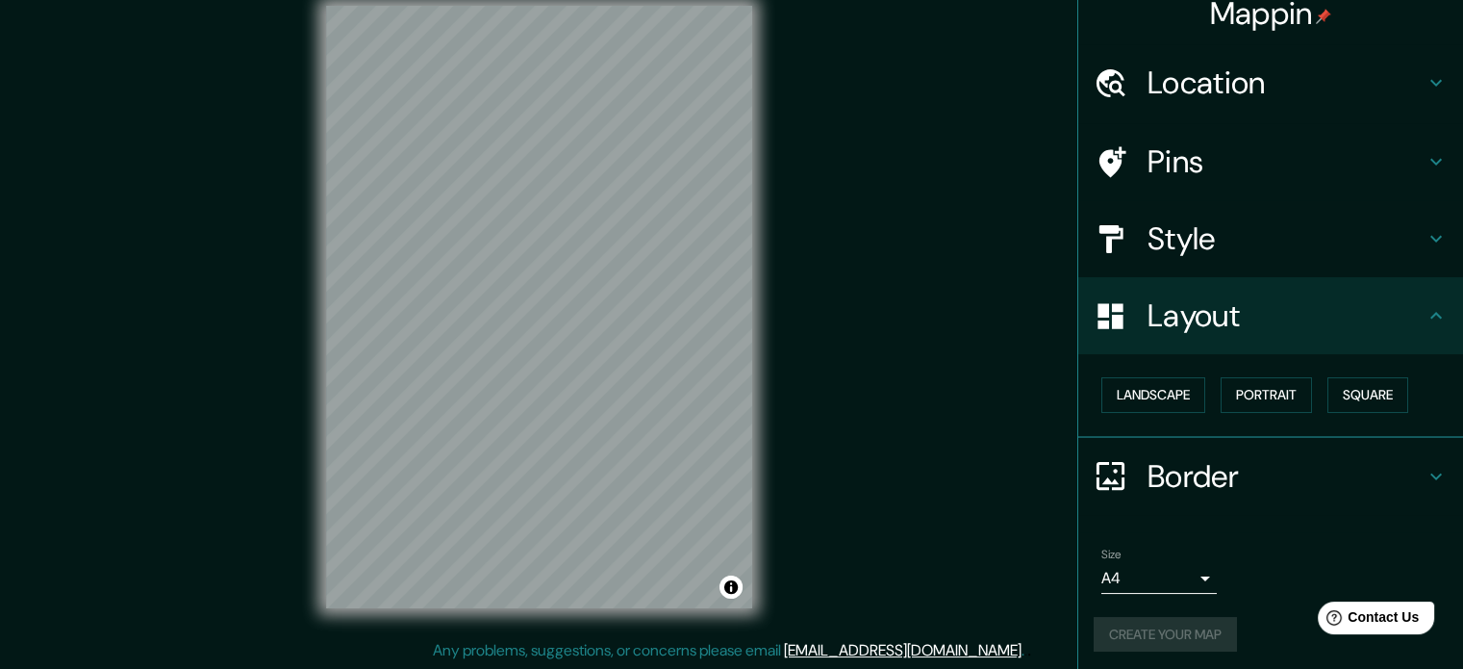
scroll to position [21, 0]
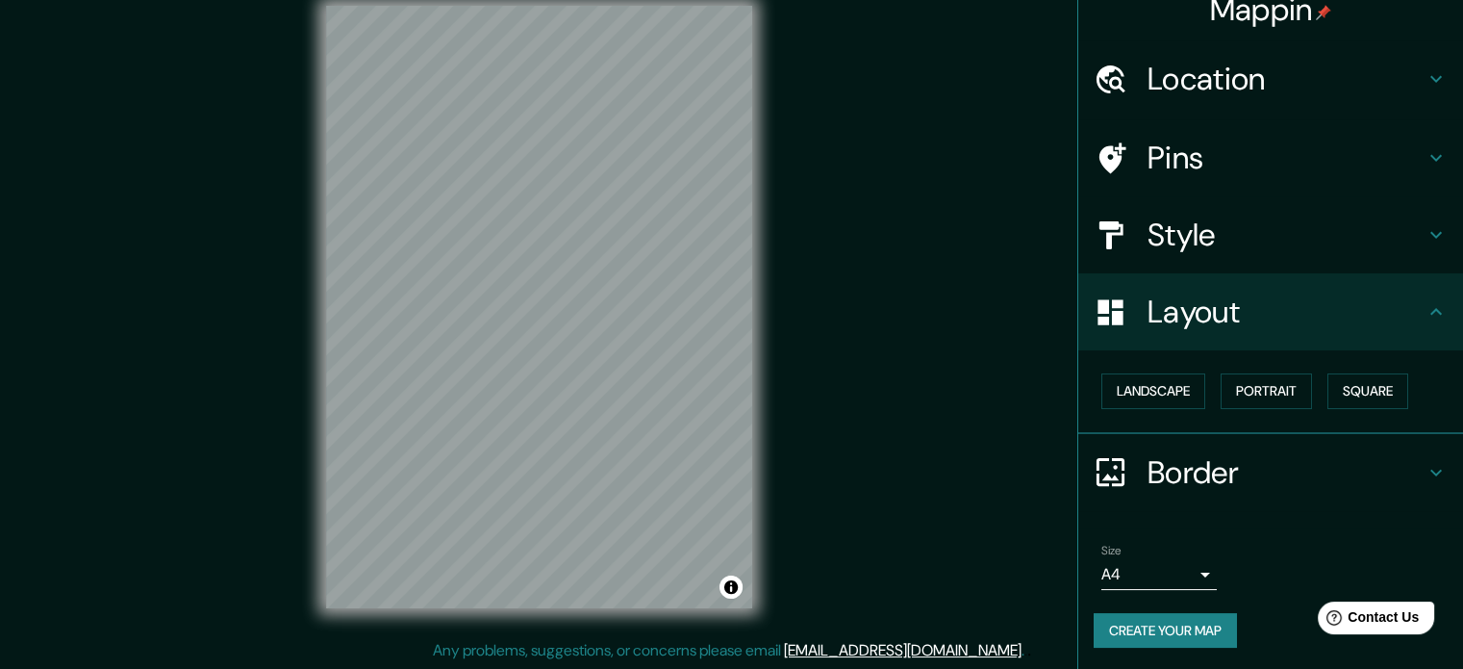
drag, startPoint x: 1159, startPoint y: 648, endPoint x: 1147, endPoint y: 639, distance: 15.8
click at [1158, 648] on div "Size A4 single Create your map" at bounding box center [1271, 600] width 354 height 128
click at [1132, 630] on button "Create your map" at bounding box center [1165, 631] width 143 height 36
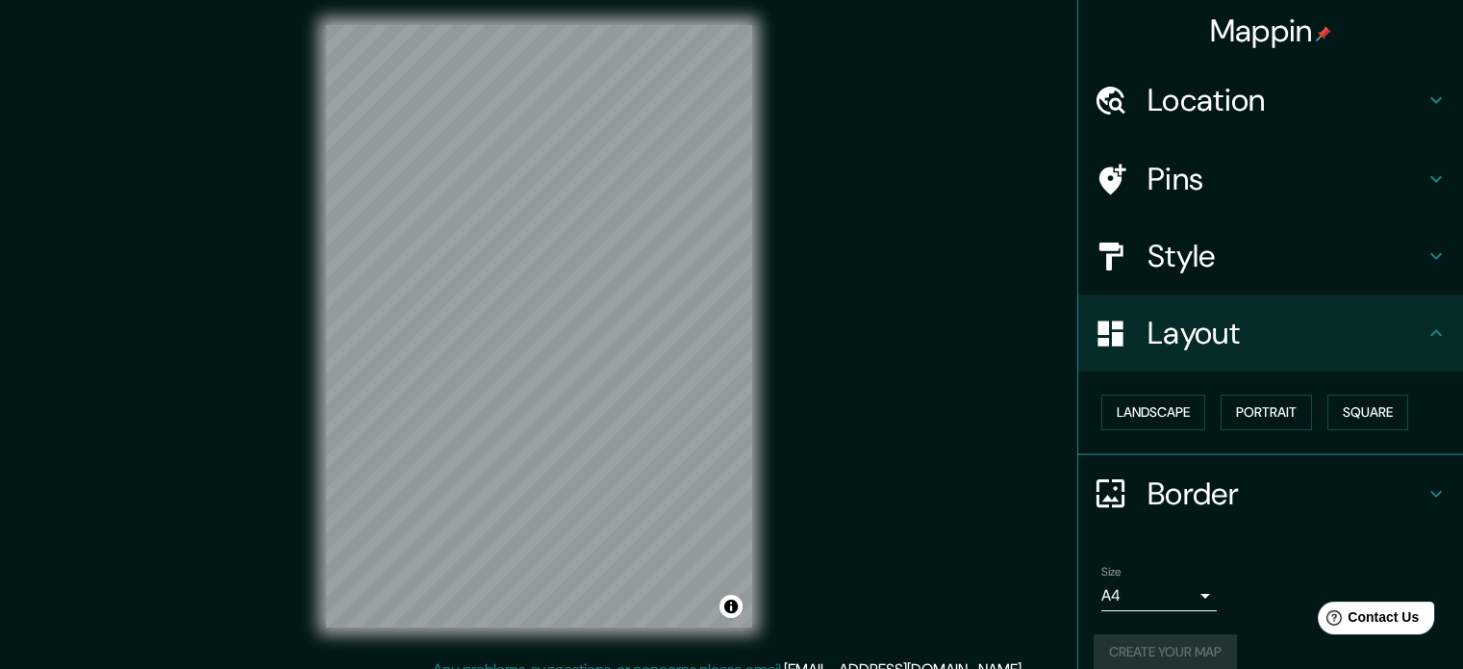
scroll to position [0, 0]
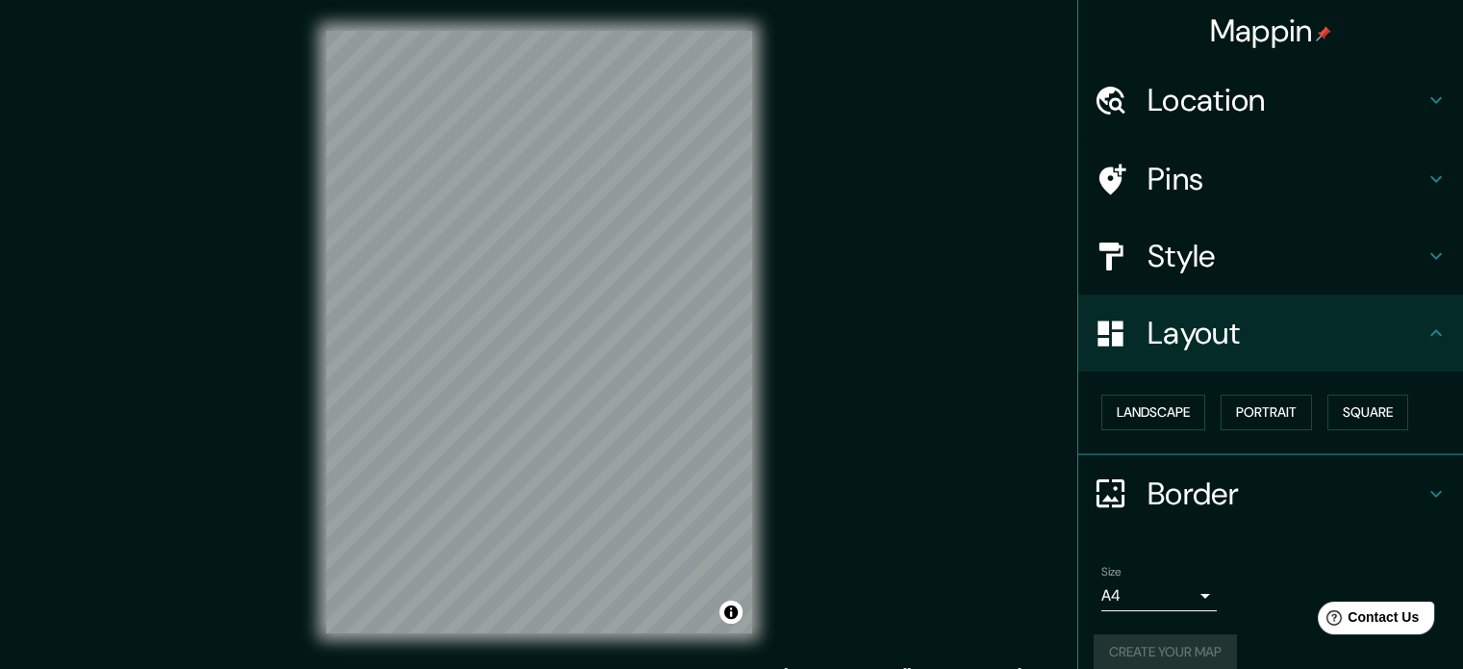
click at [1241, 266] on h4 "Style" at bounding box center [1286, 256] width 277 height 38
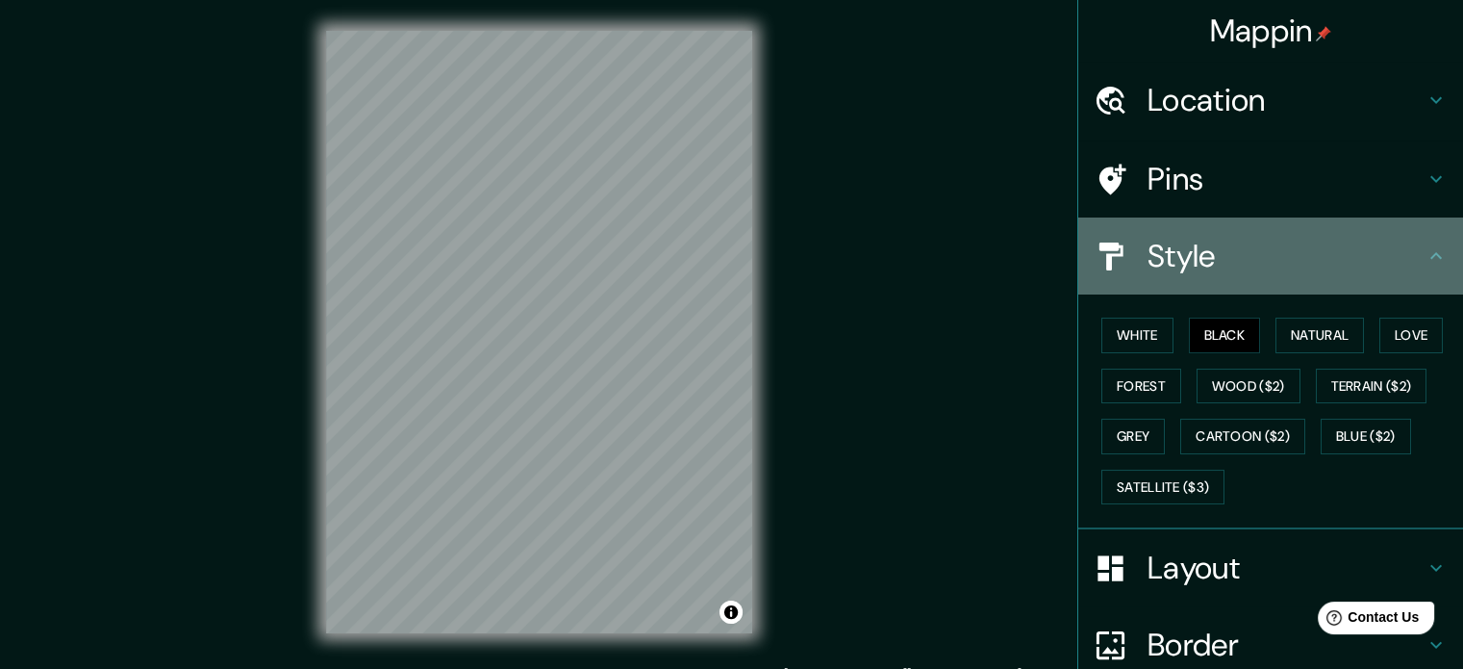
click at [1238, 252] on h4 "Style" at bounding box center [1286, 256] width 277 height 38
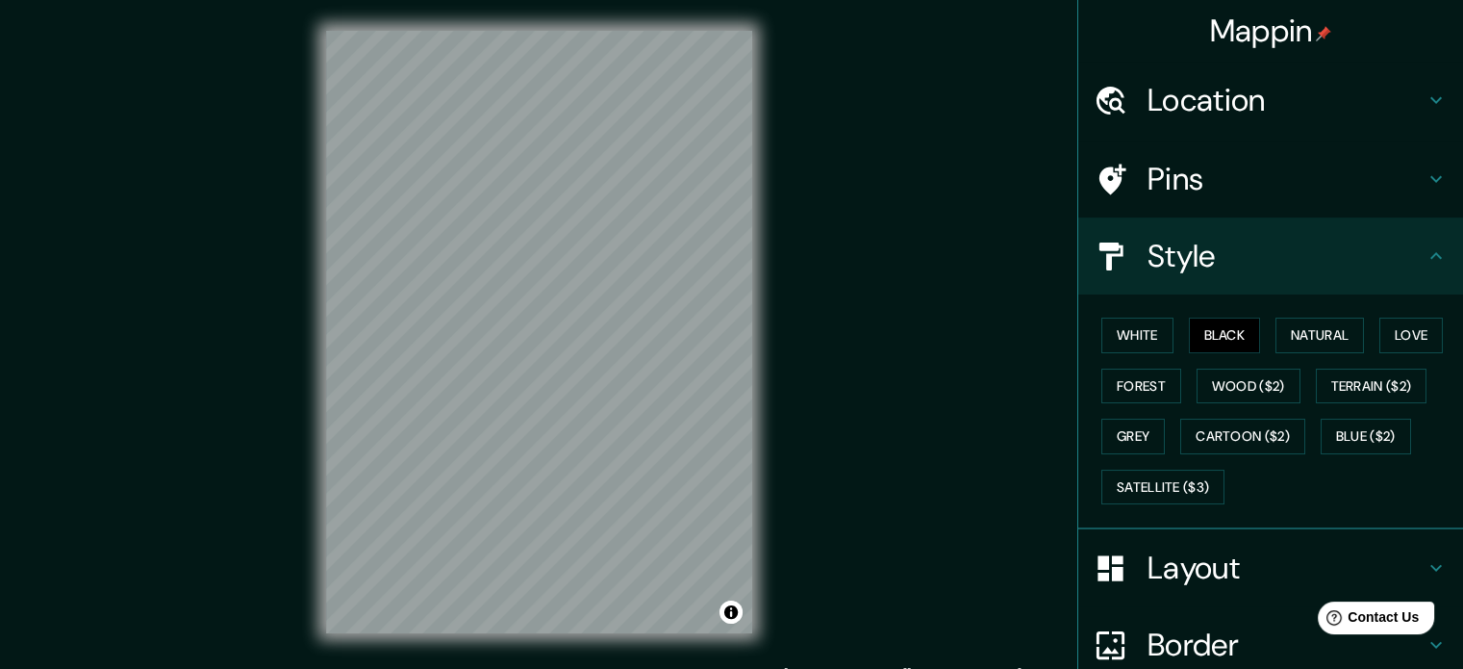
click at [1374, 98] on h4 "Location" at bounding box center [1286, 100] width 277 height 38
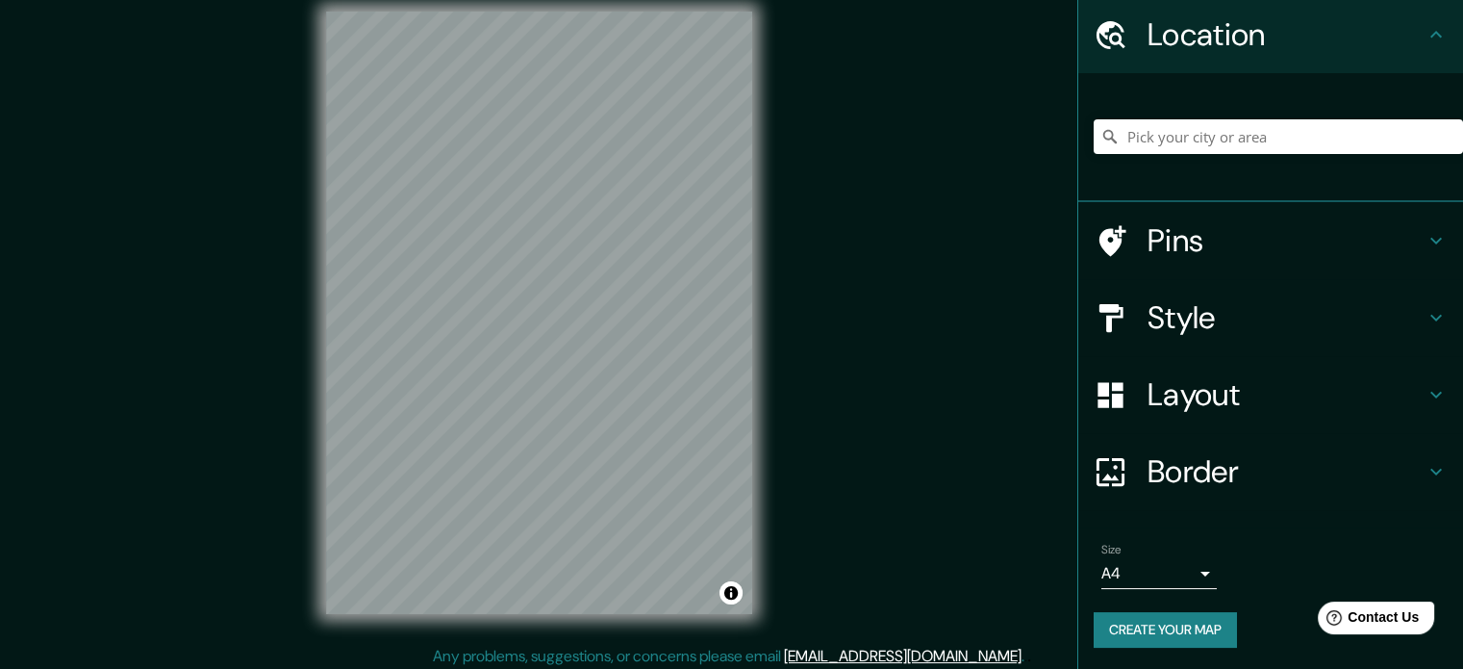
scroll to position [25, 0]
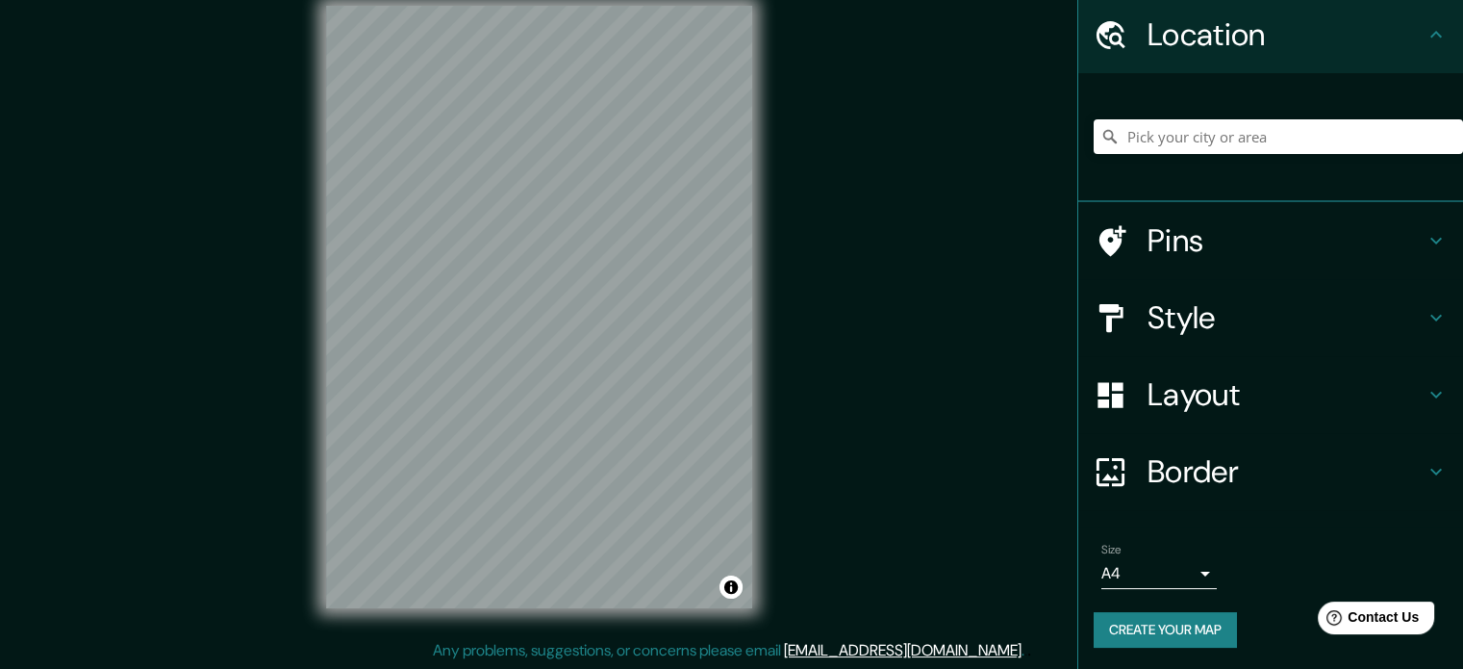
click at [1155, 630] on button "Create your map" at bounding box center [1165, 630] width 143 height 36
click at [1155, 630] on div "Create your map" at bounding box center [1271, 630] width 354 height 36
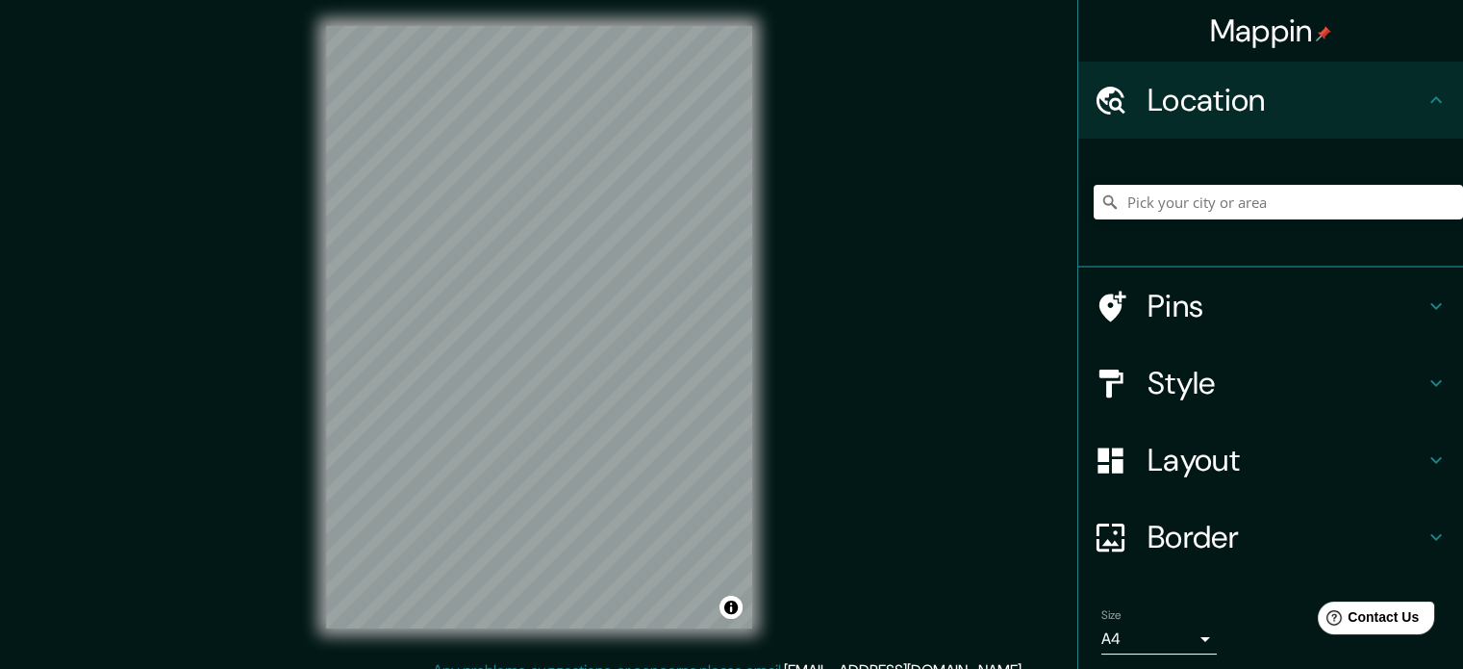
scroll to position [0, 0]
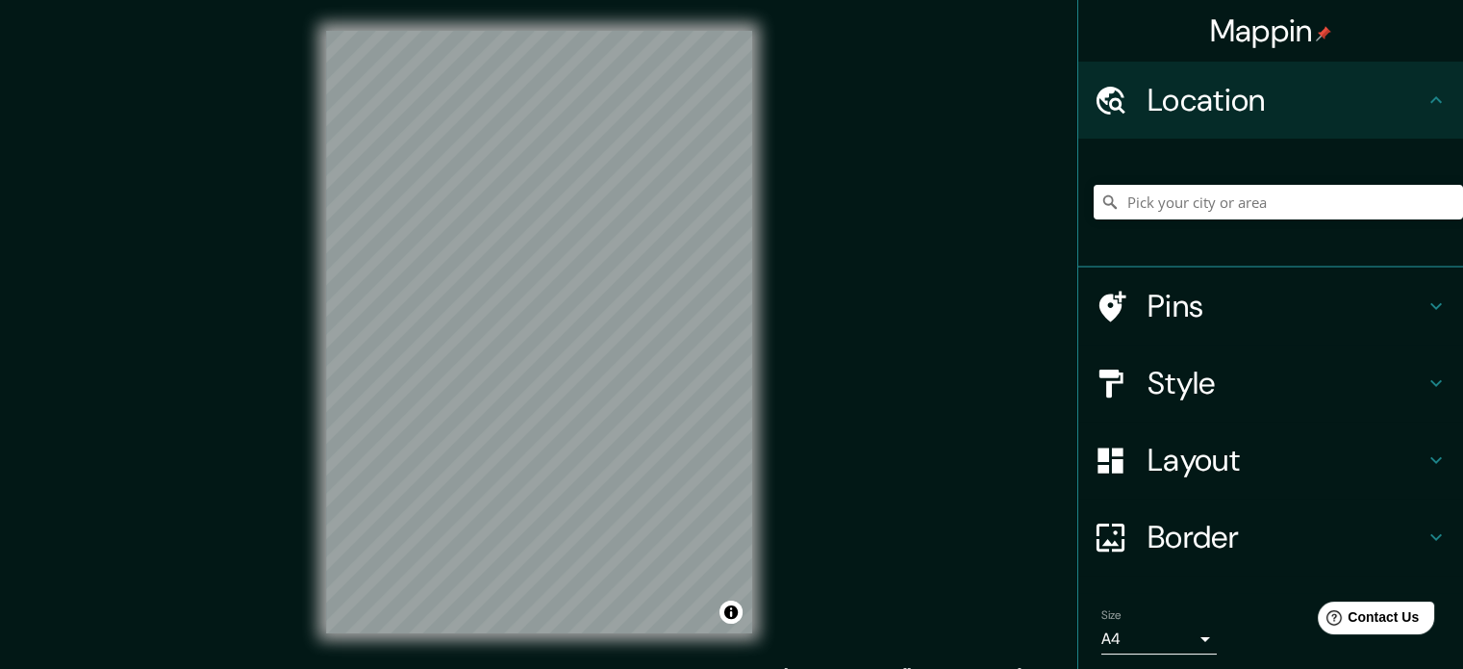
click at [1251, 34] on h4 "Mappin" at bounding box center [1271, 31] width 122 height 38
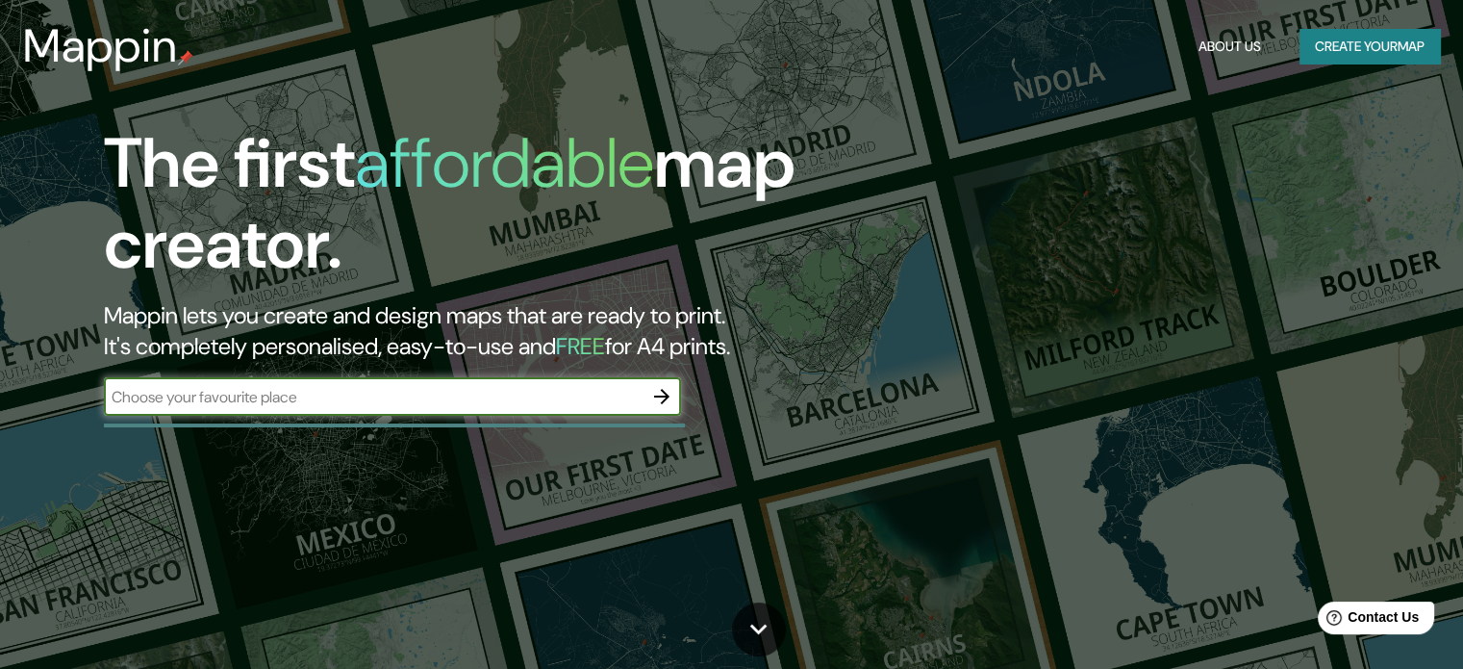
click at [1356, 43] on button "Create your map" at bounding box center [1370, 47] width 140 height 36
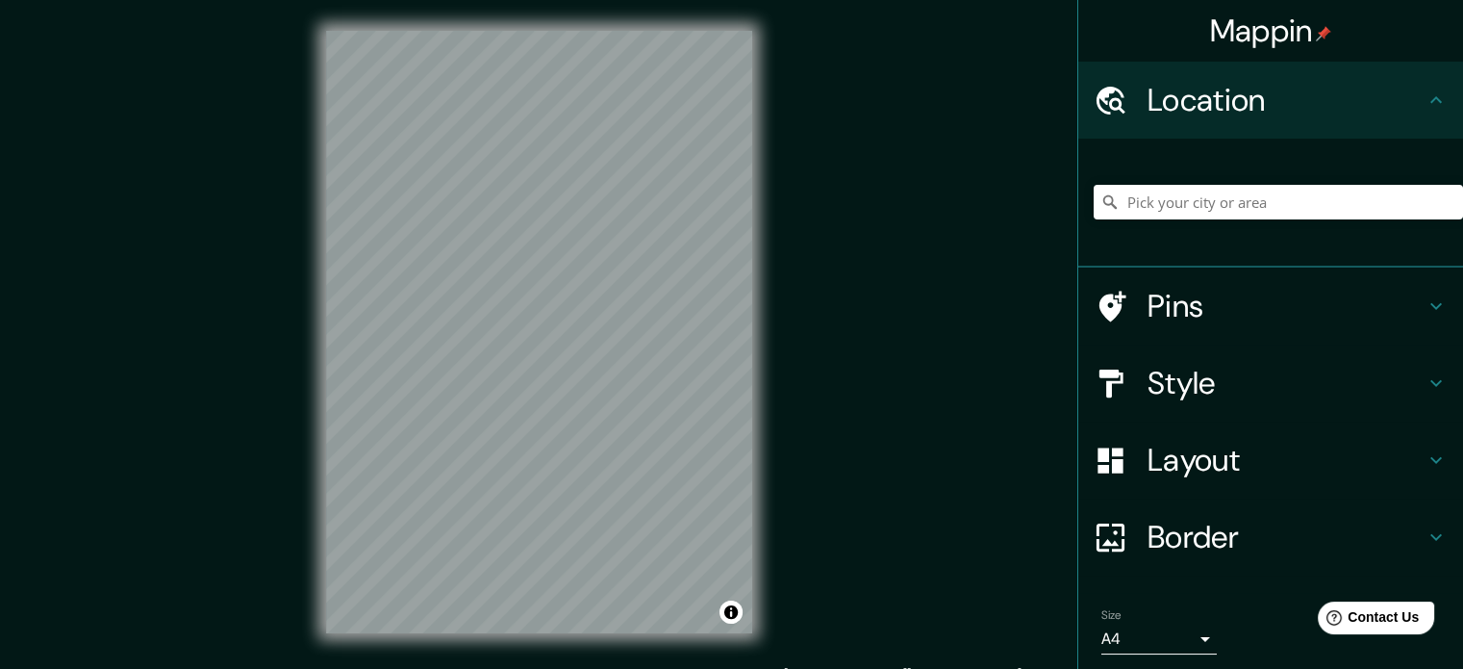
click at [759, 0] on html "Mappin Location Pins Style Layout Border Choose a border. Hint : you can make l…" at bounding box center [731, 334] width 1463 height 669
click at [303, 213] on div "© Mapbox © OpenStreetMap Improve this map" at bounding box center [539, 332] width 488 height 664
click at [1301, 380] on h4 "Style" at bounding box center [1286, 383] width 277 height 38
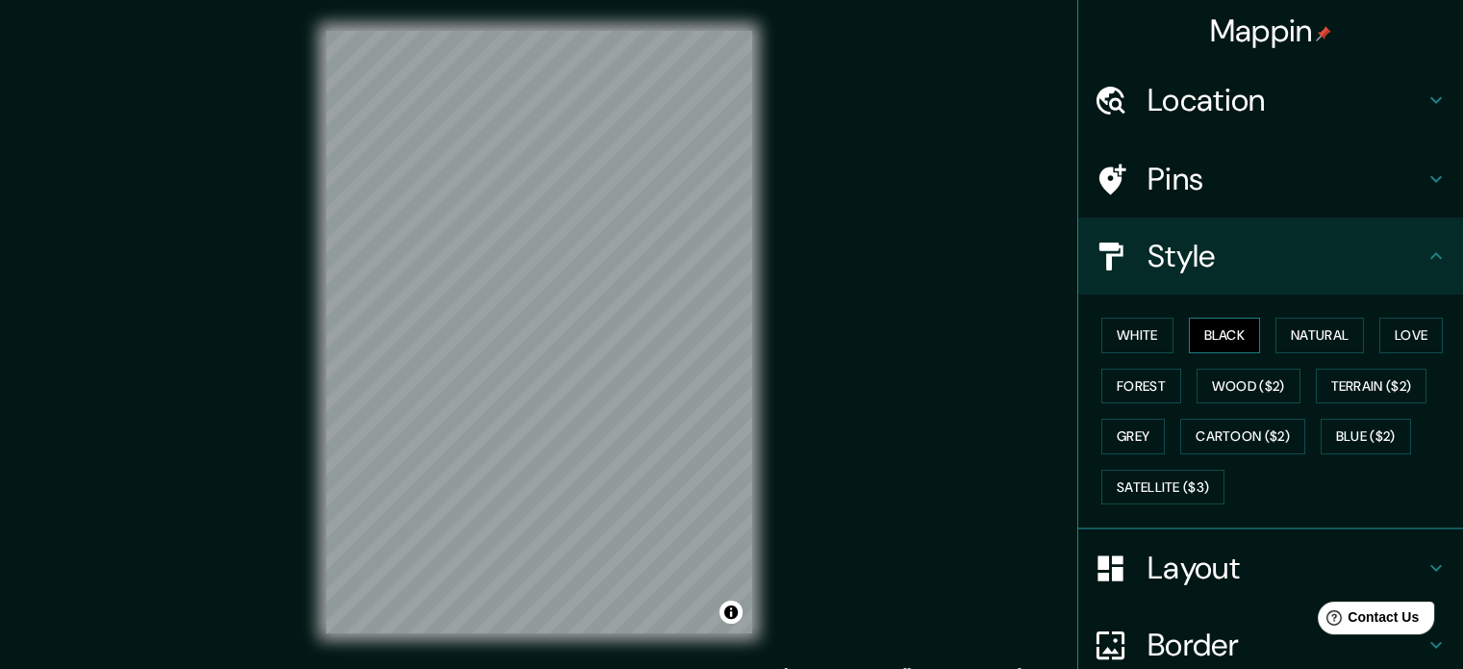
click at [1210, 338] on button "Black" at bounding box center [1225, 335] width 72 height 36
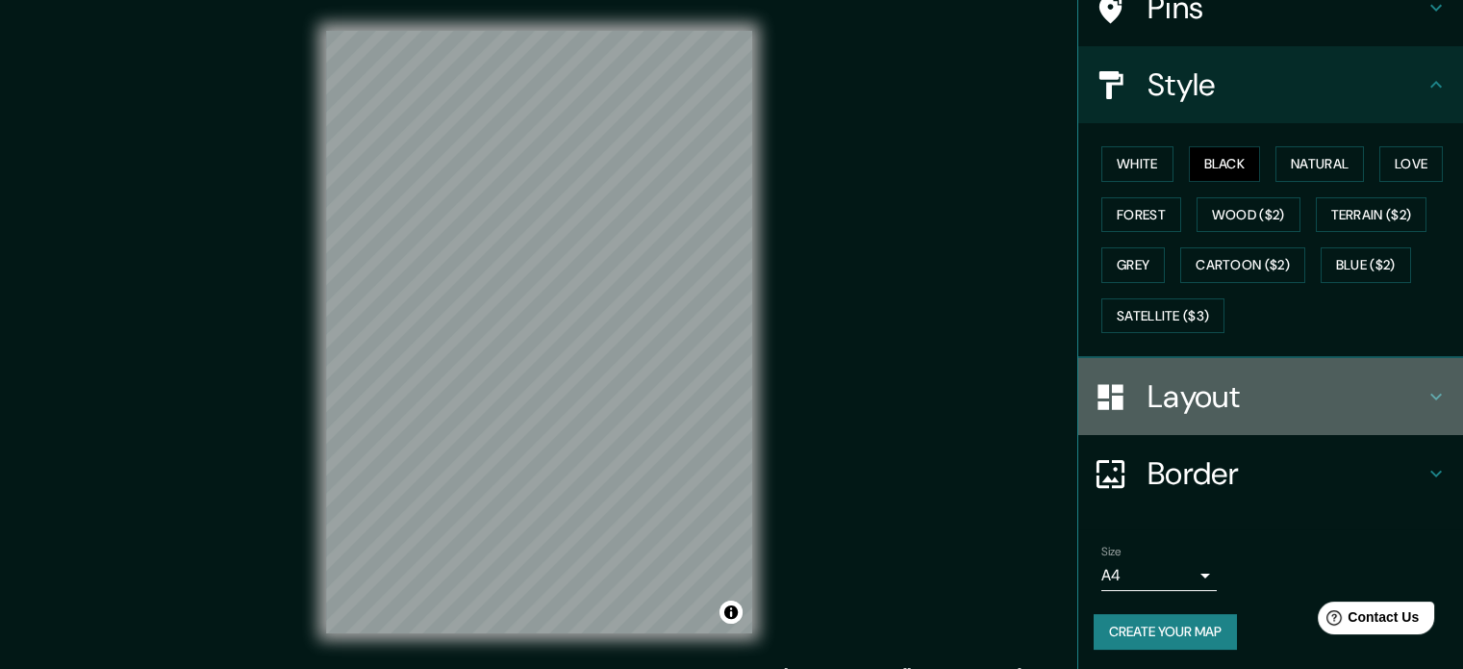
click at [1243, 404] on h4 "Layout" at bounding box center [1286, 396] width 277 height 38
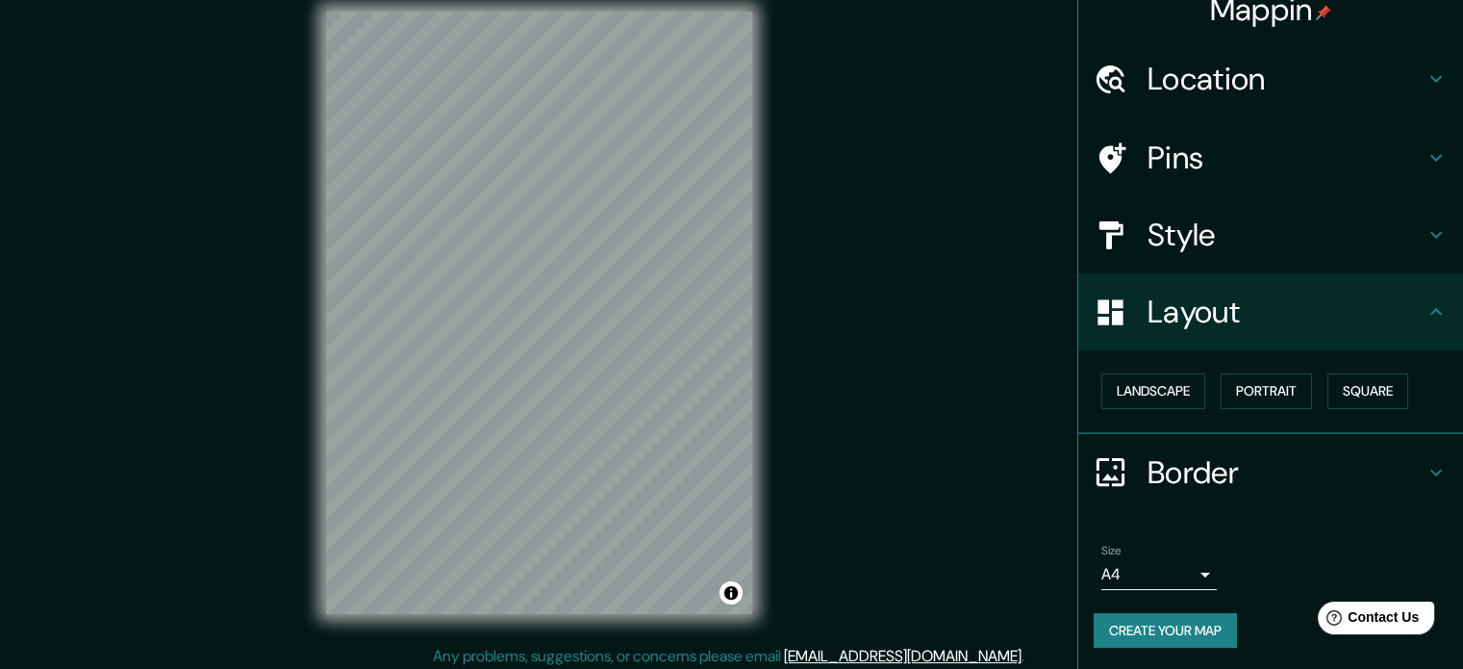
scroll to position [25, 0]
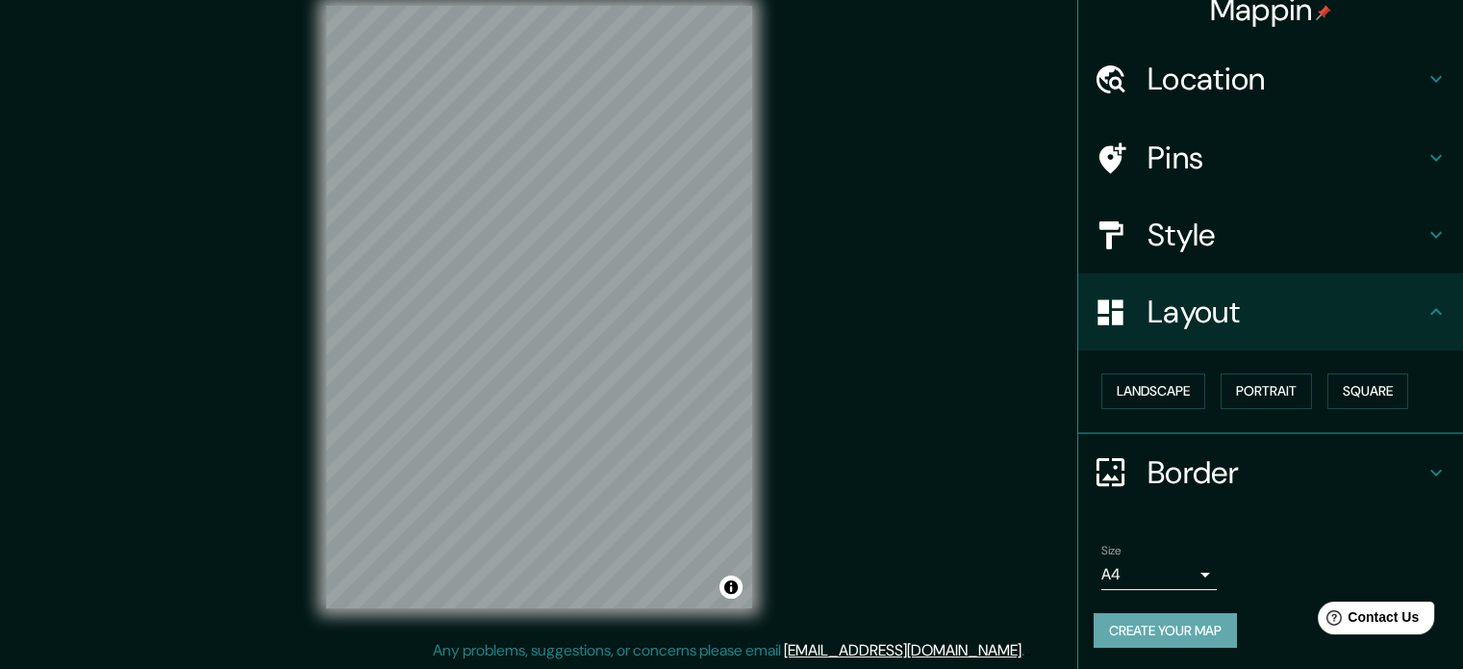
click at [1169, 630] on button "Create your map" at bounding box center [1165, 631] width 143 height 36
click at [1174, 634] on div "Create your map" at bounding box center [1271, 631] width 354 height 36
click at [1186, 630] on button "Create your map" at bounding box center [1165, 631] width 143 height 36
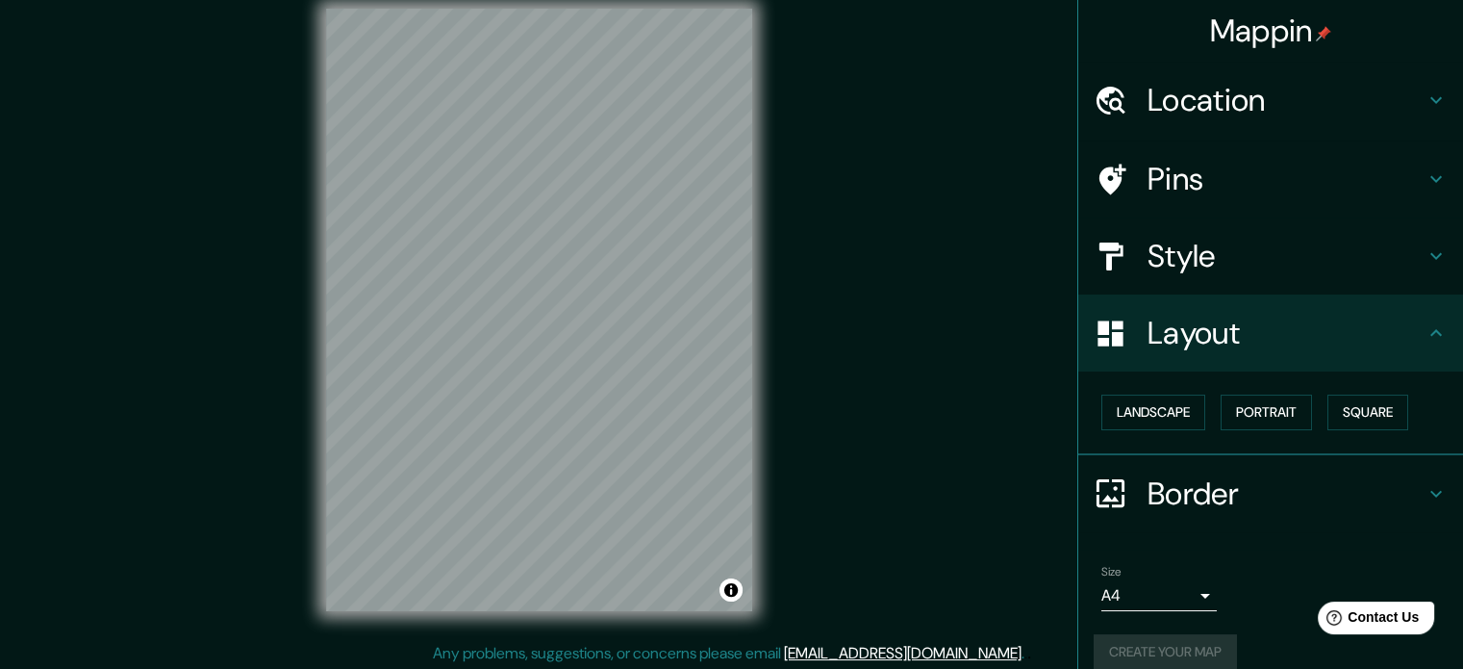
scroll to position [0, 0]
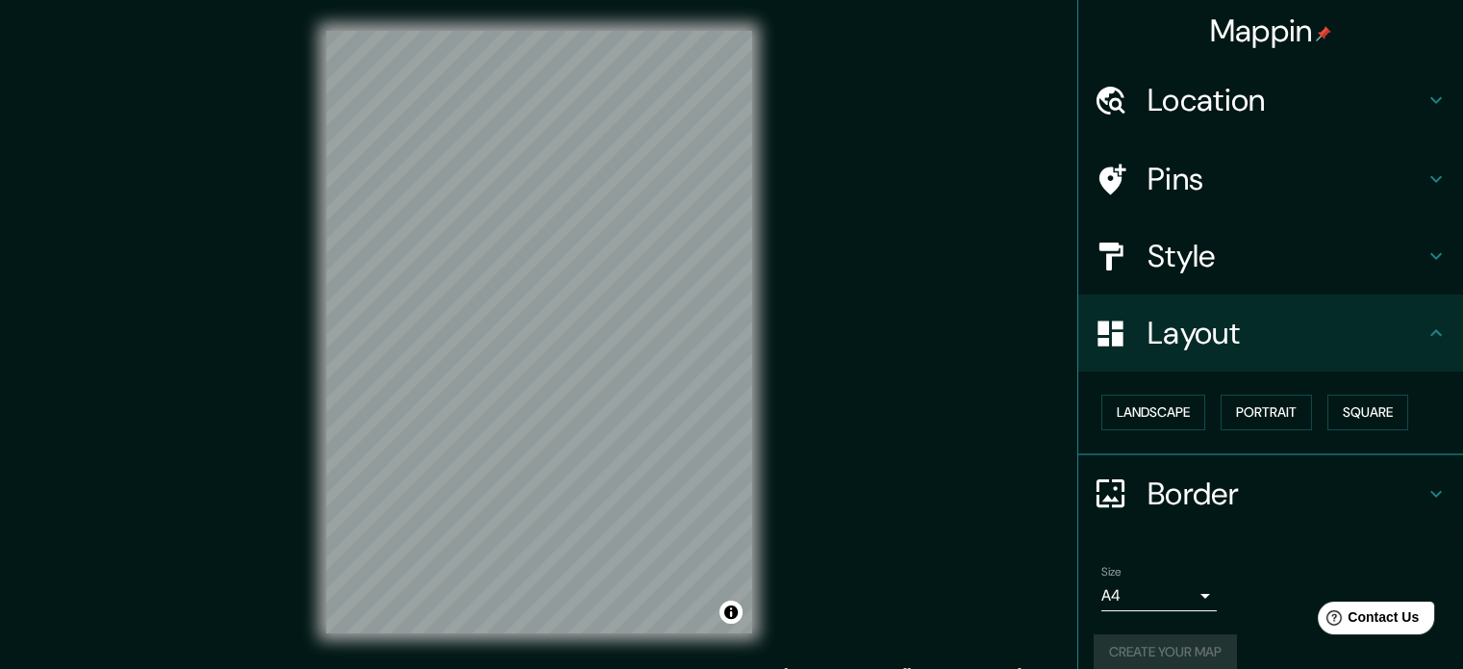
click at [1239, 21] on h4 "Mappin" at bounding box center [1271, 31] width 122 height 38
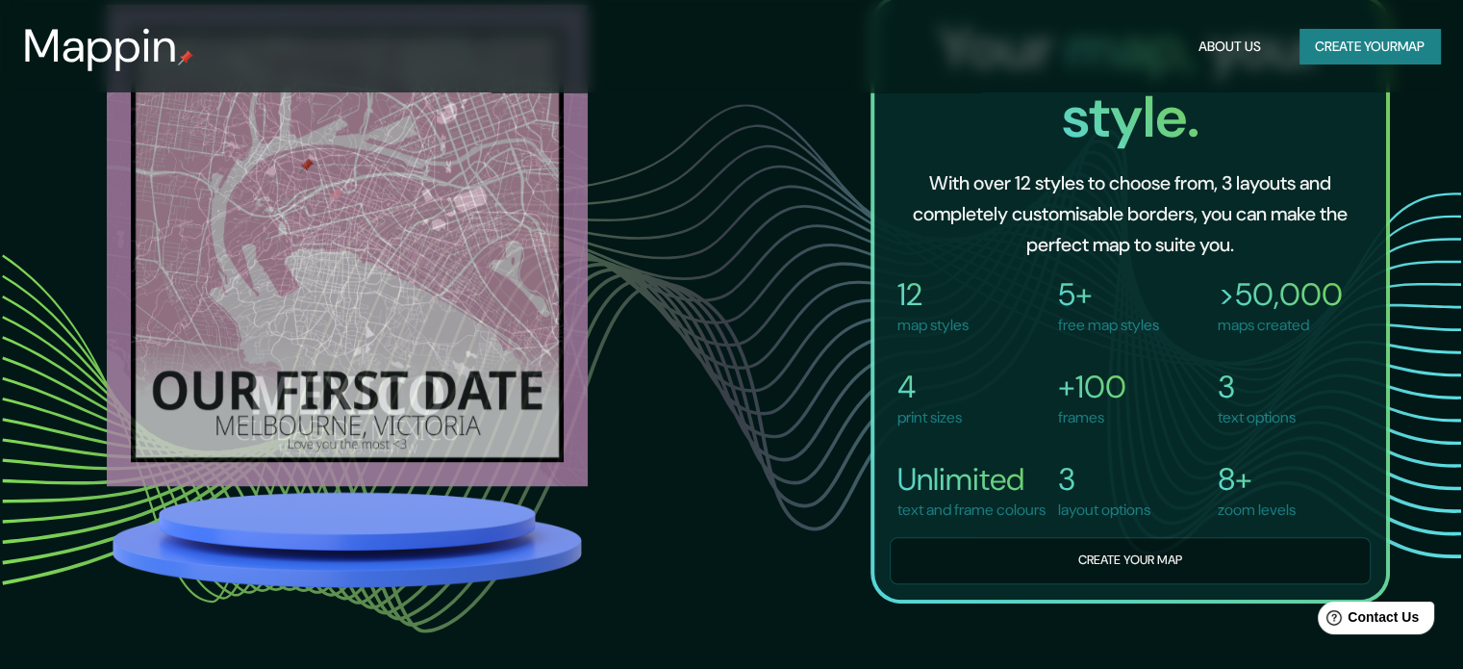
scroll to position [1443, 0]
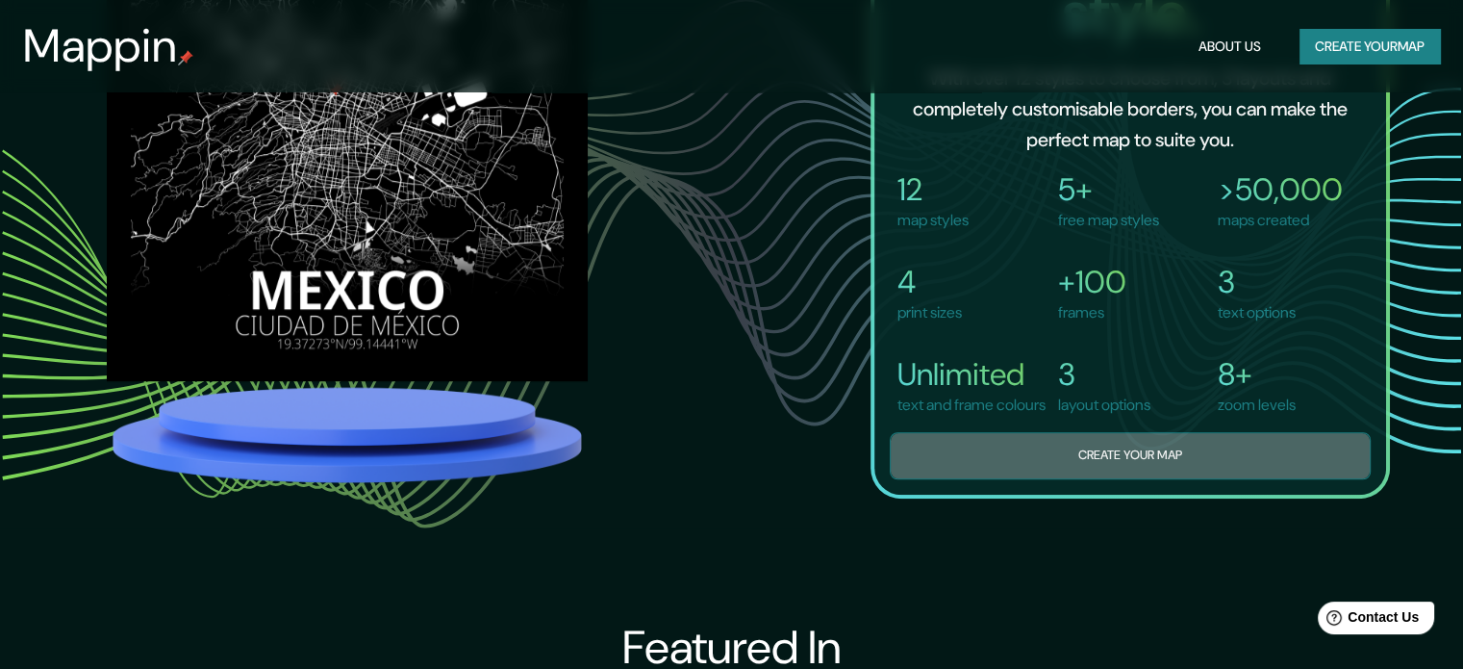
click at [1160, 466] on button "Create your map" at bounding box center [1130, 455] width 481 height 47
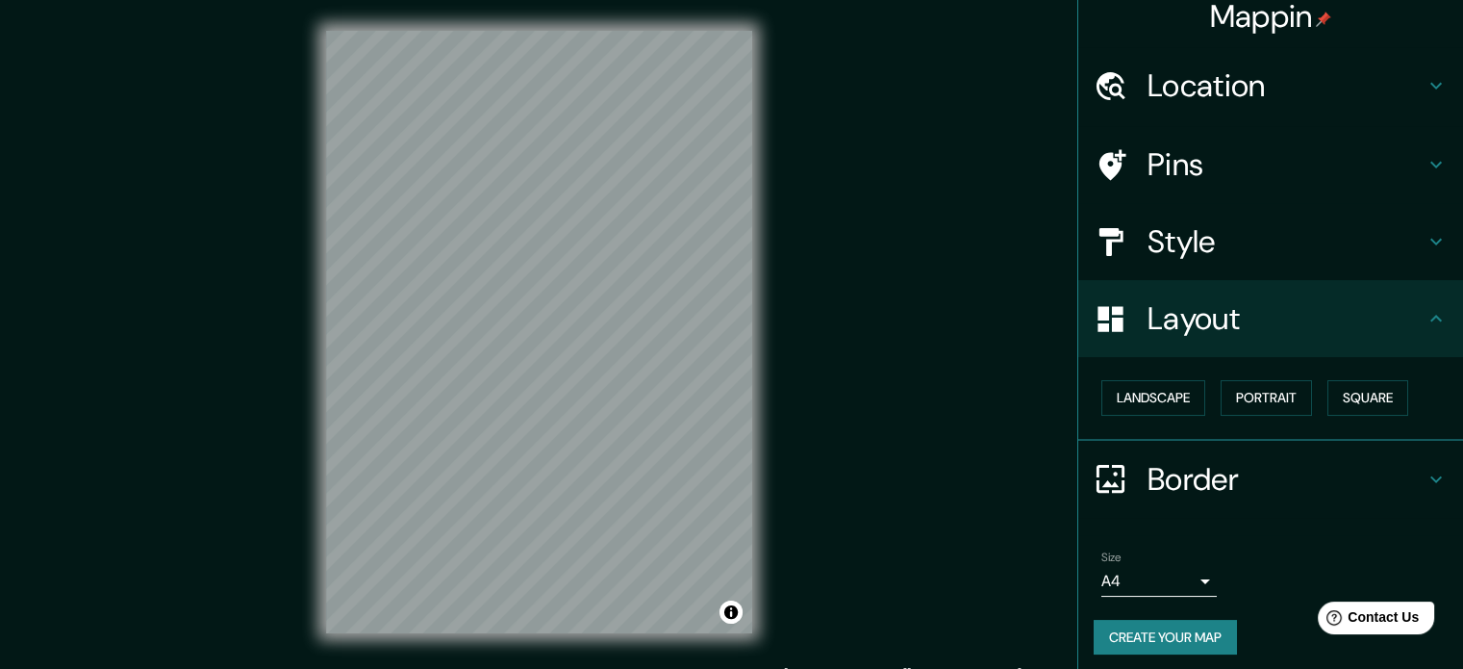
scroll to position [21, 0]
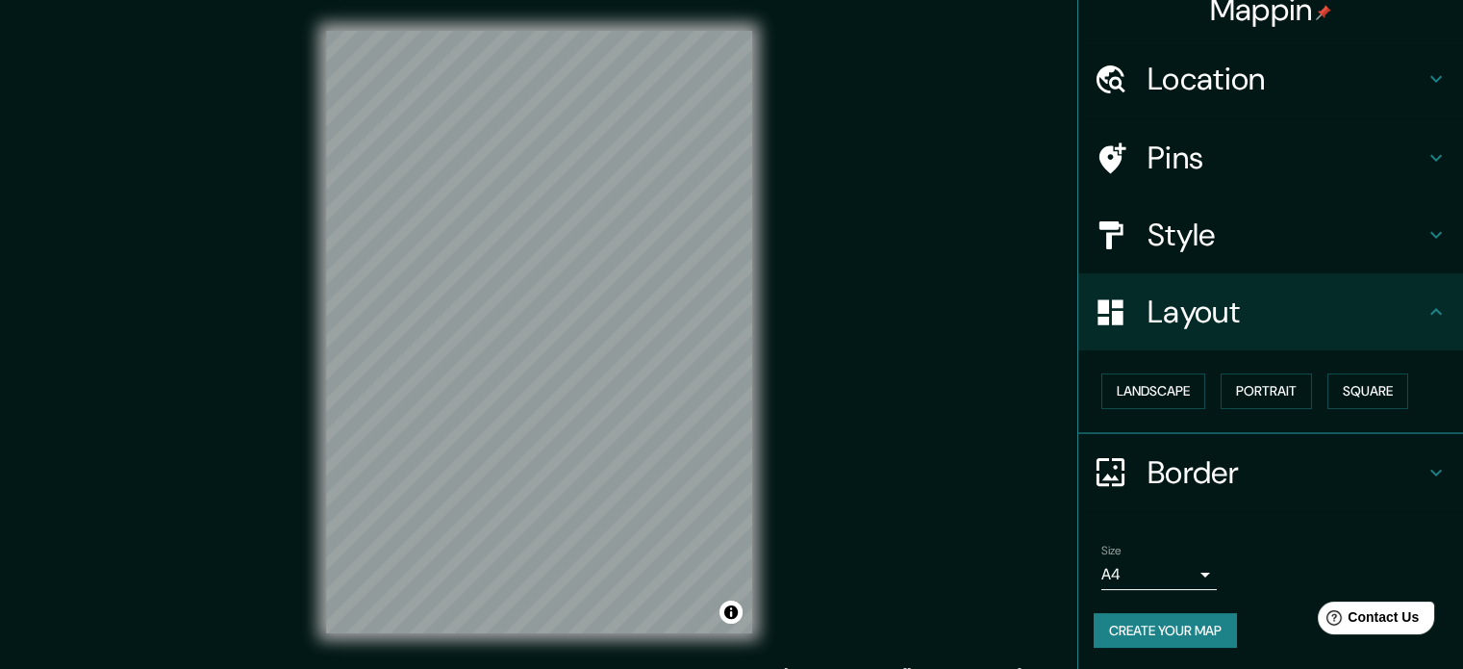
click at [1185, 631] on button "Create your map" at bounding box center [1165, 631] width 143 height 36
click at [1204, 622] on div "Create your map" at bounding box center [1271, 631] width 354 height 36
click at [737, 621] on div "© Mapbox © OpenStreetMap Improve this map" at bounding box center [539, 332] width 426 height 602
click at [725, 608] on button "Toggle attribution" at bounding box center [731, 611] width 23 height 23
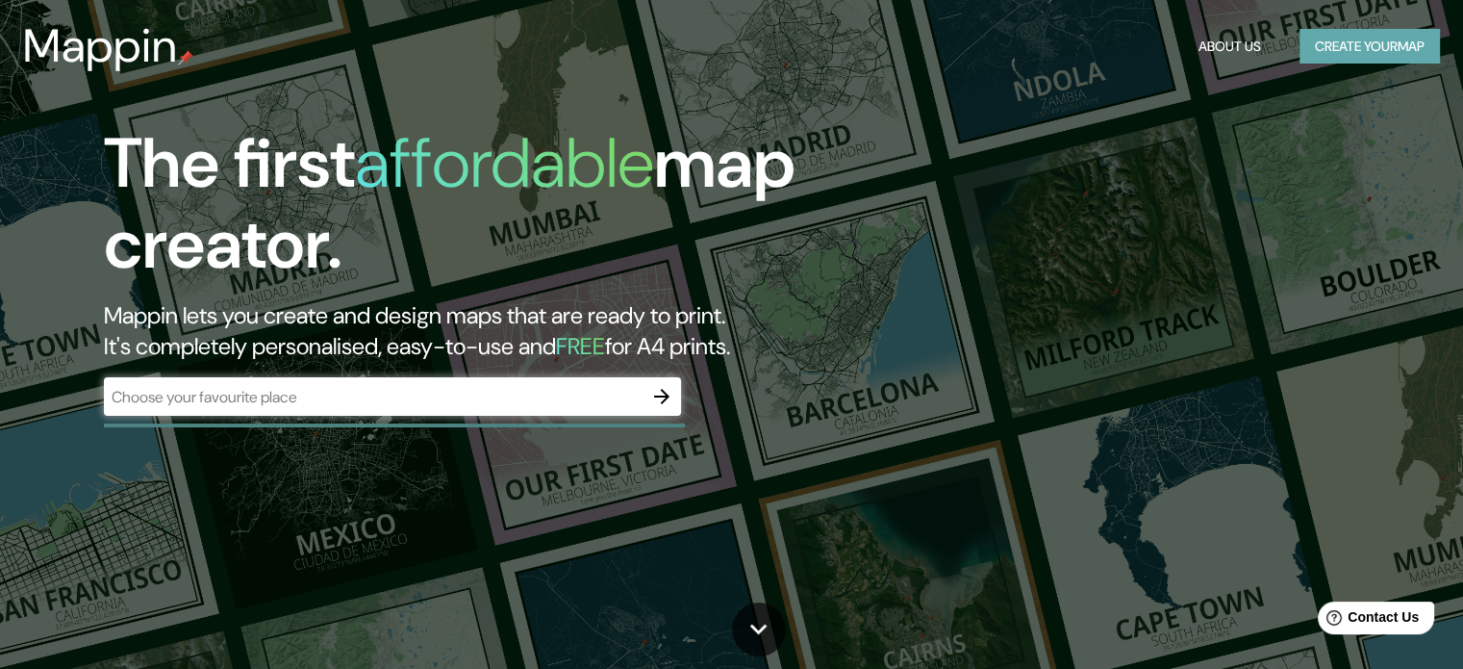
click at [1314, 48] on button "Create your map" at bounding box center [1370, 47] width 140 height 36
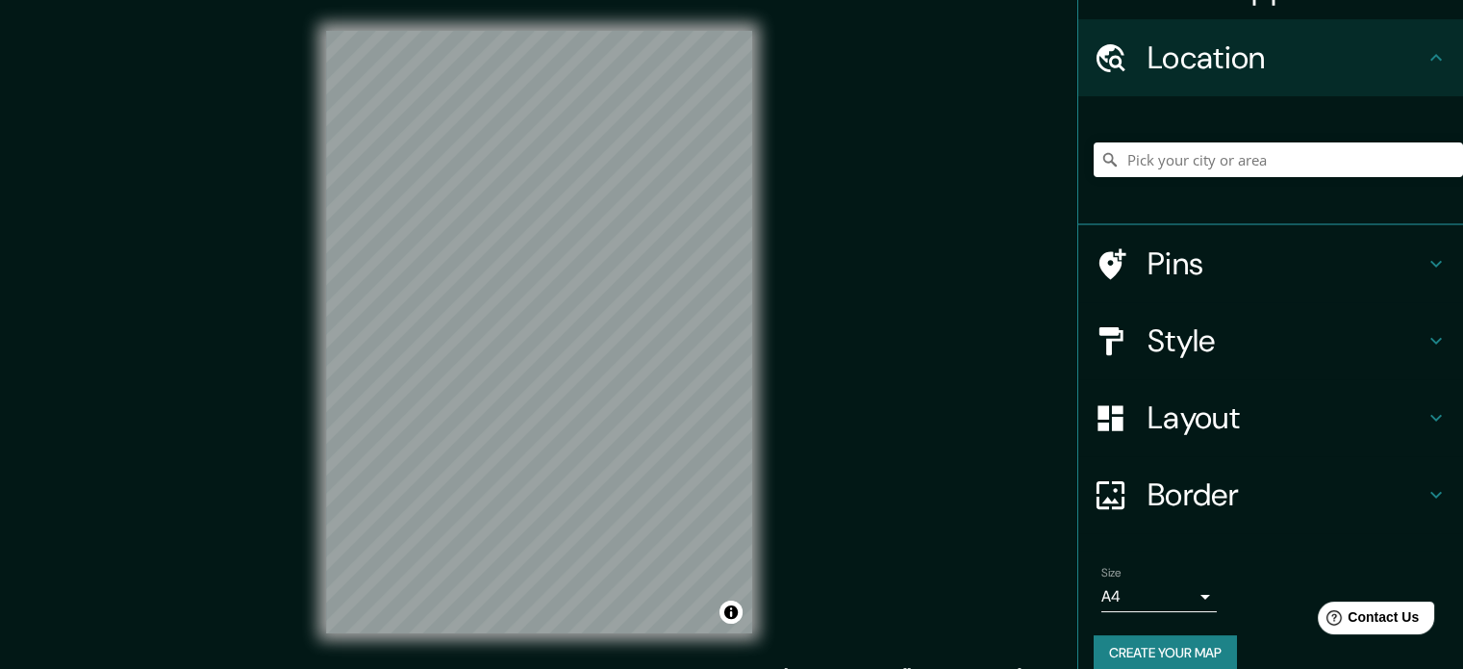
scroll to position [65, 0]
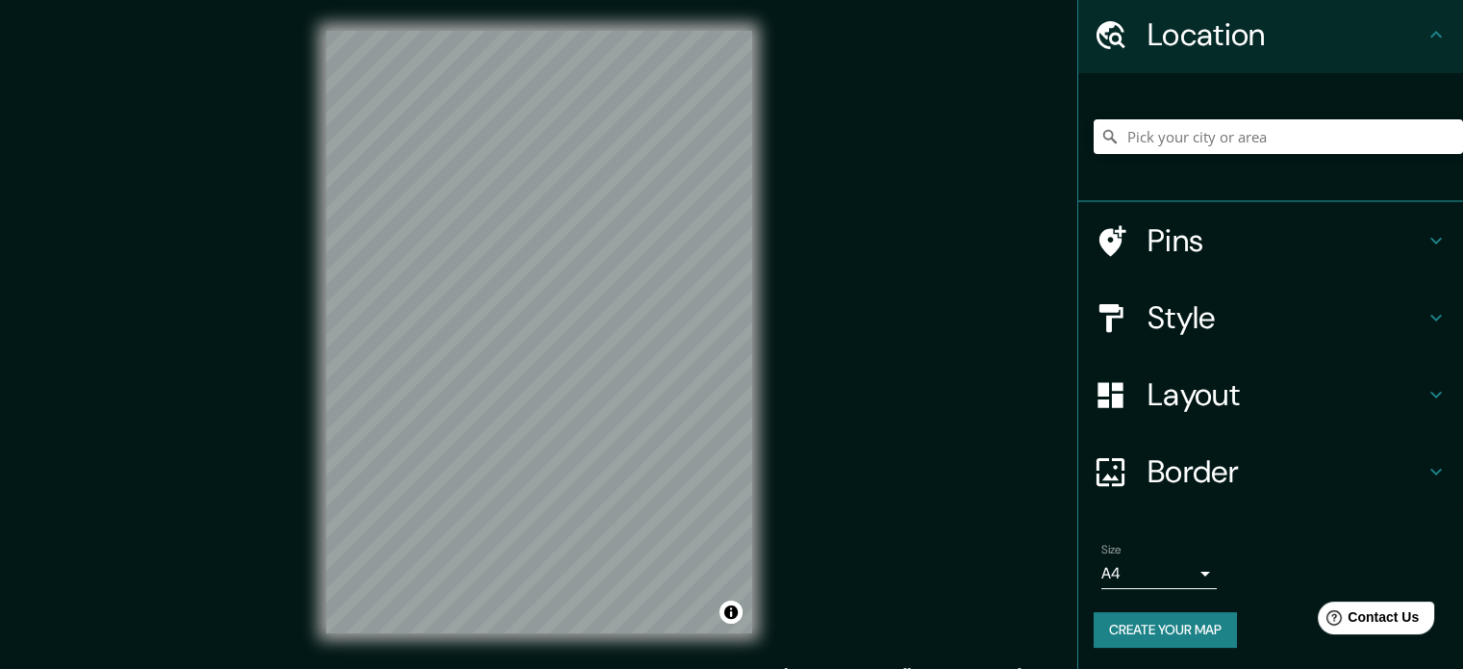
click at [1158, 620] on button "Create your map" at bounding box center [1165, 630] width 143 height 36
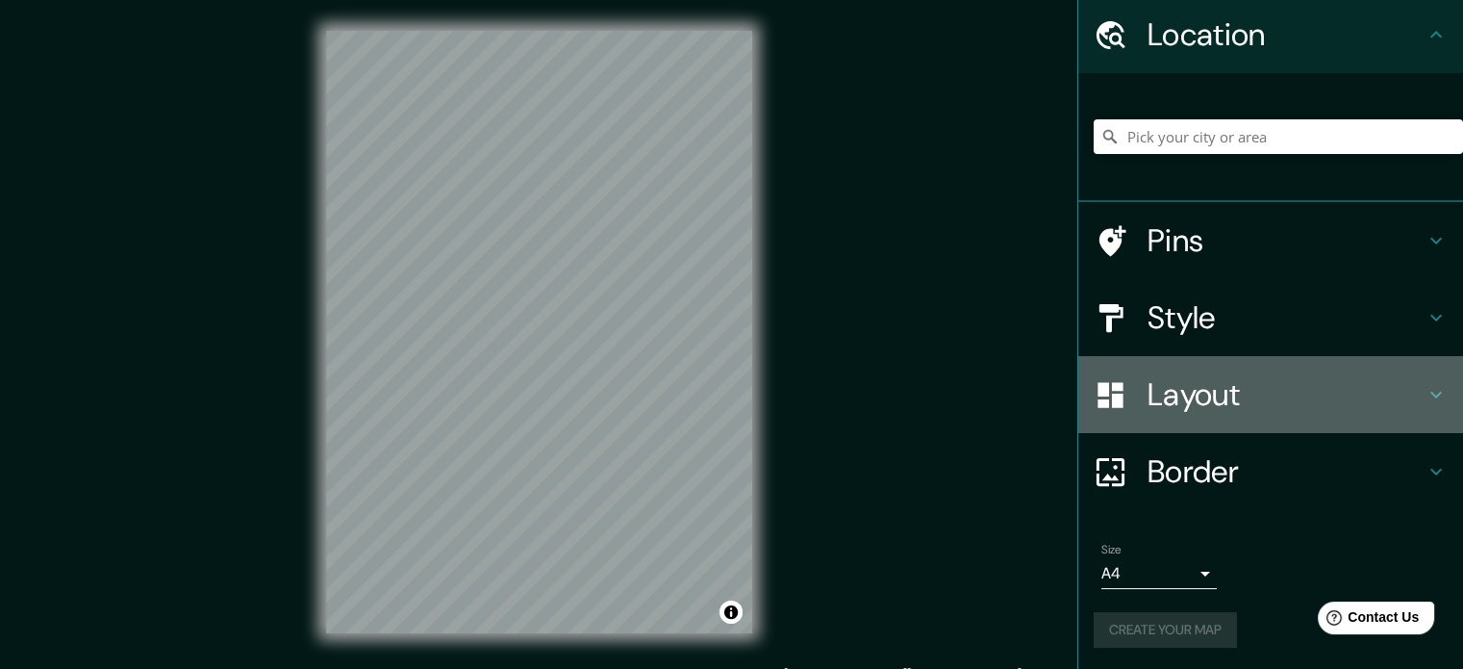
click at [1264, 393] on h4 "Layout" at bounding box center [1286, 394] width 277 height 38
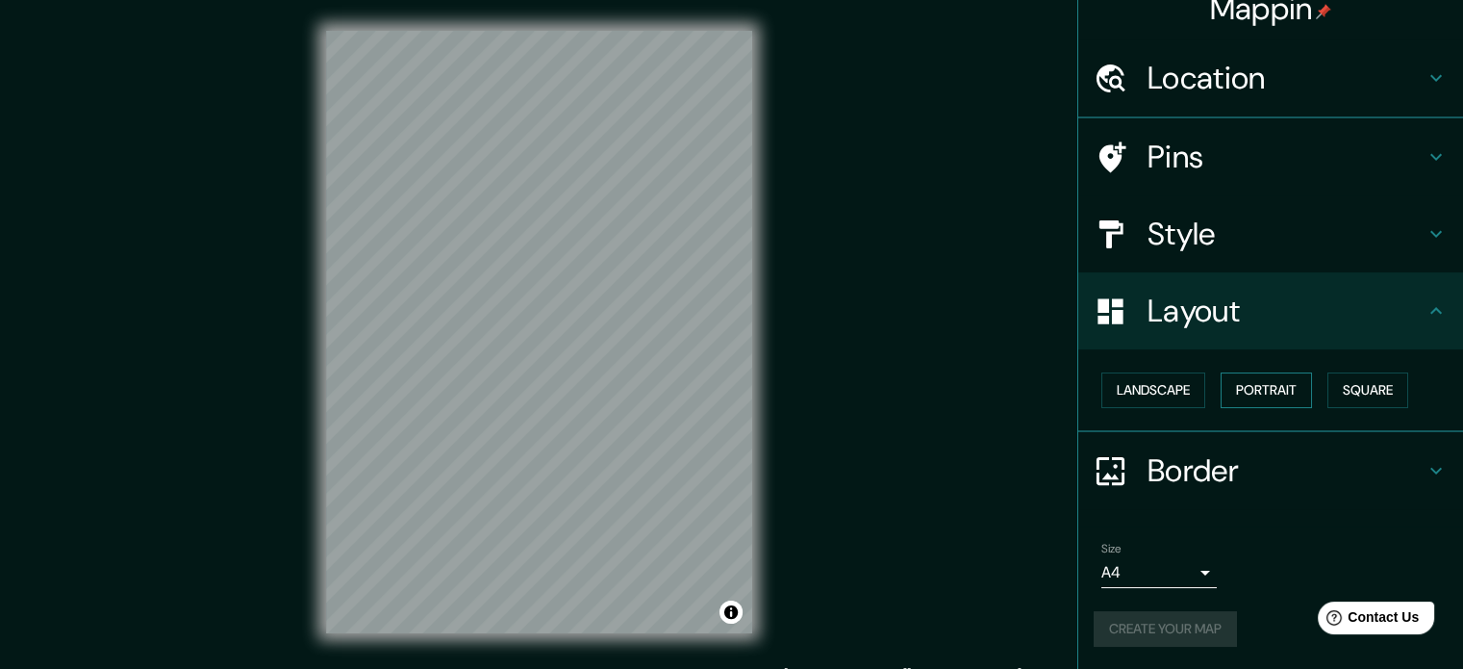
scroll to position [21, 0]
click at [1198, 64] on h4 "Location" at bounding box center [1286, 79] width 277 height 38
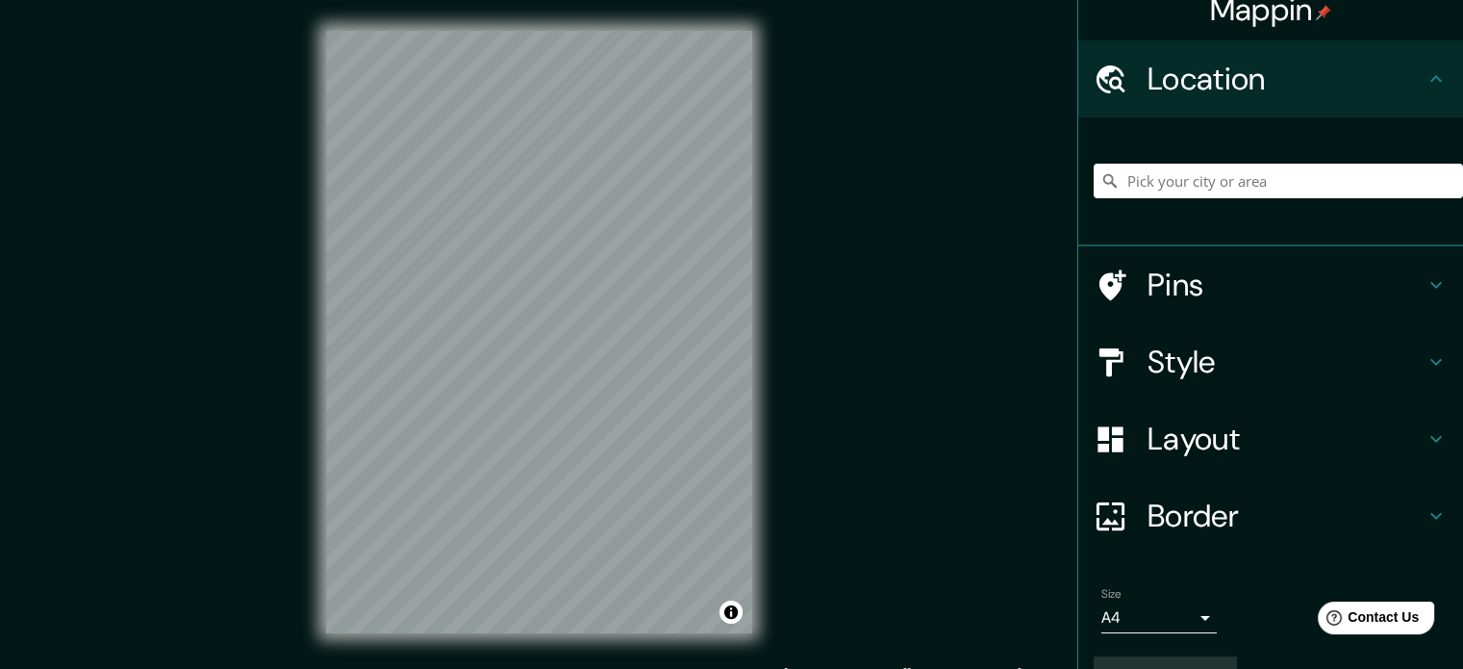
click at [1190, 291] on h4 "Pins" at bounding box center [1286, 285] width 277 height 38
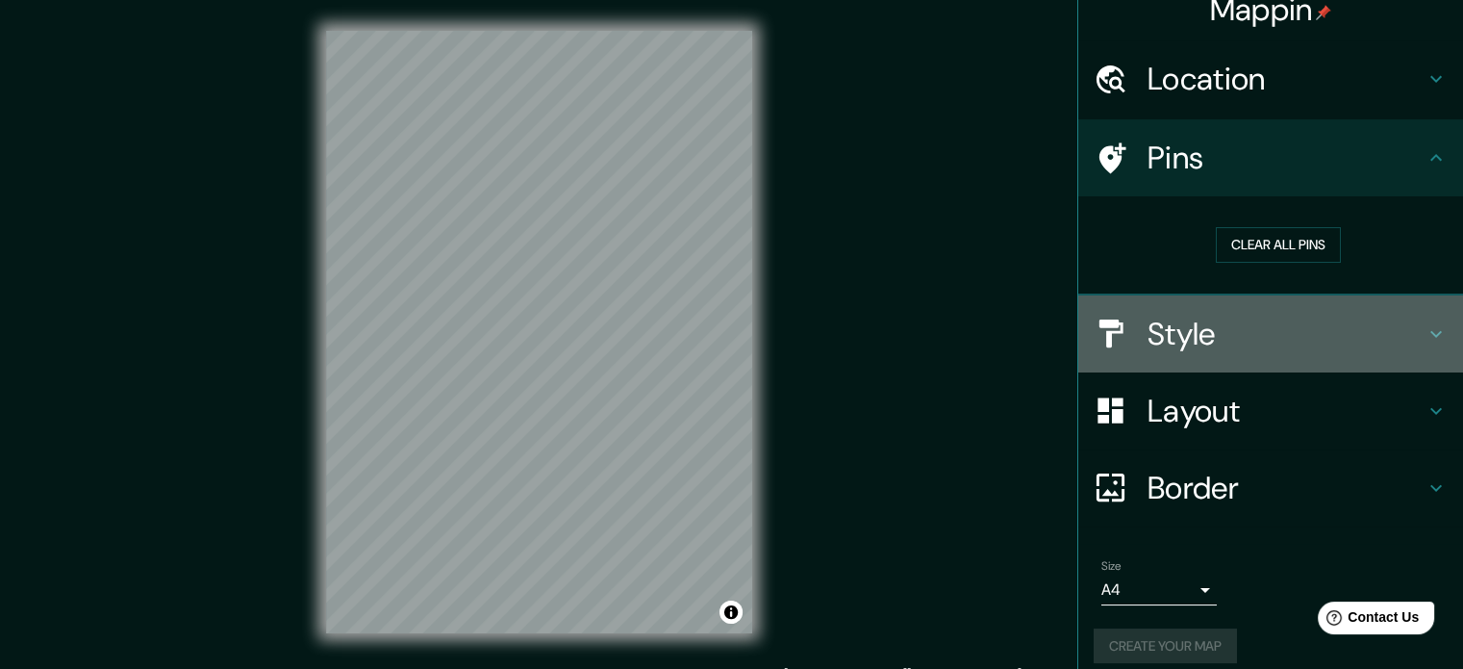
click at [1208, 316] on h4 "Style" at bounding box center [1286, 334] width 277 height 38
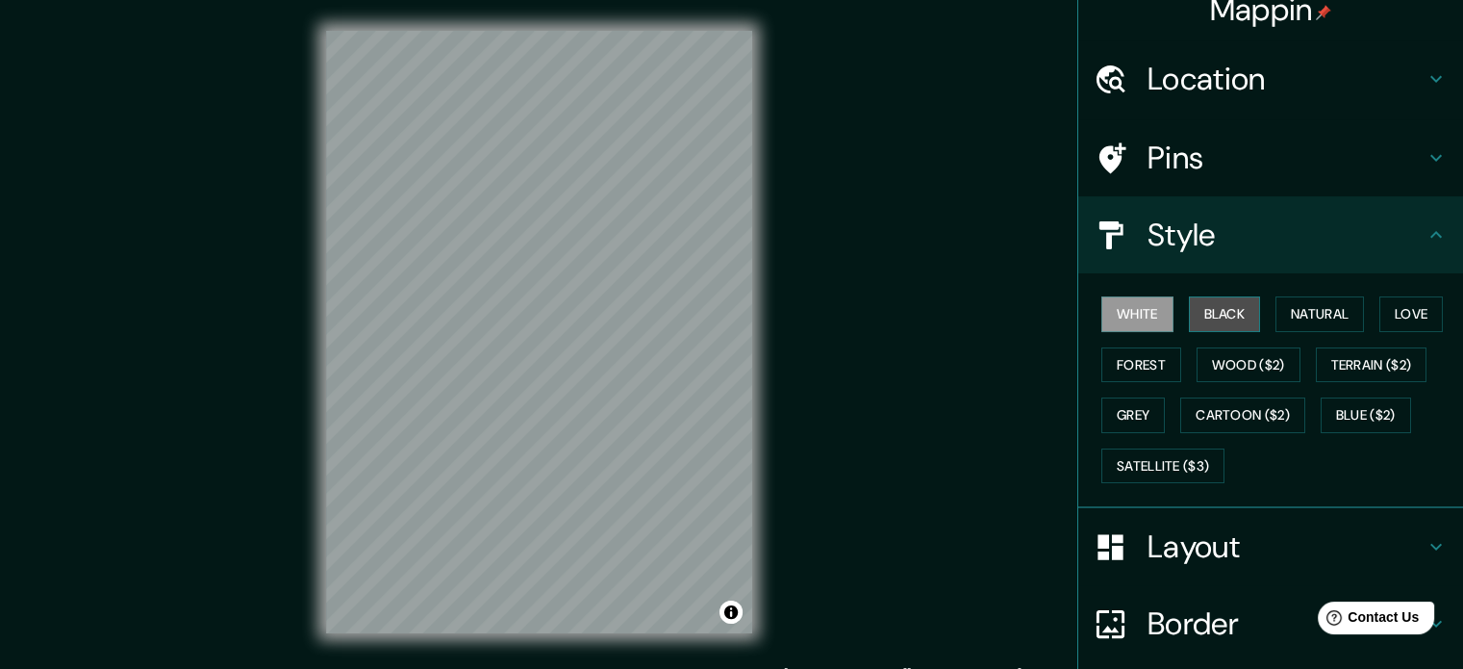
click at [1207, 323] on button "Black" at bounding box center [1225, 314] width 72 height 36
click at [1211, 311] on button "Black" at bounding box center [1225, 314] width 72 height 36
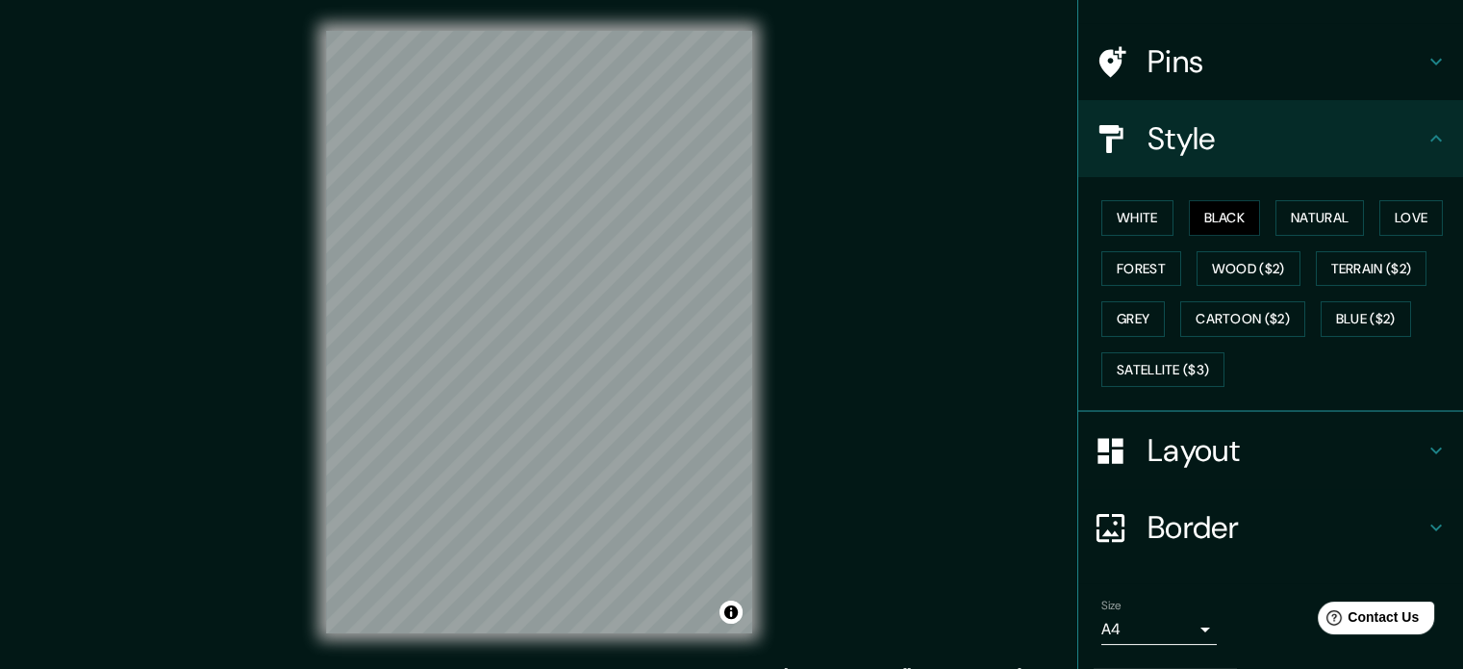
click at [1206, 483] on div "Layout" at bounding box center [1270, 450] width 385 height 77
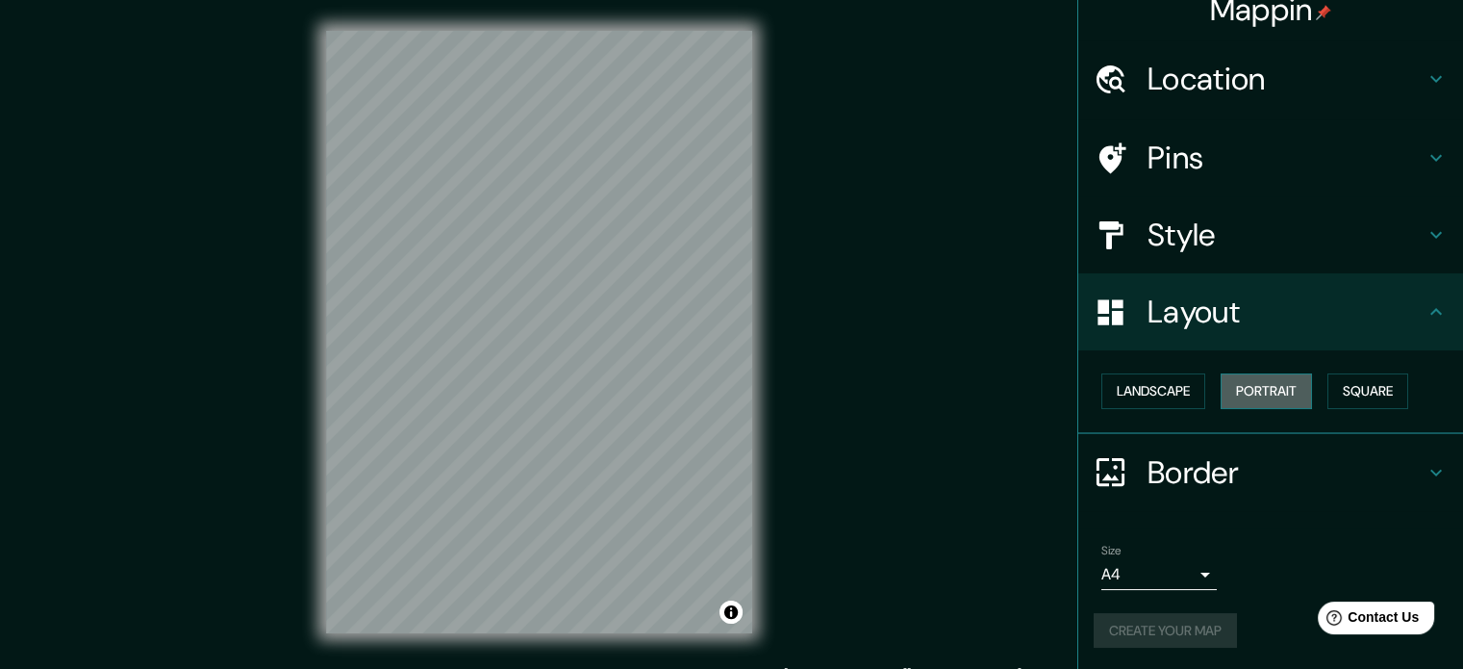
click at [1256, 393] on button "Portrait" at bounding box center [1266, 391] width 91 height 36
click at [1330, 395] on button "Square" at bounding box center [1368, 391] width 81 height 36
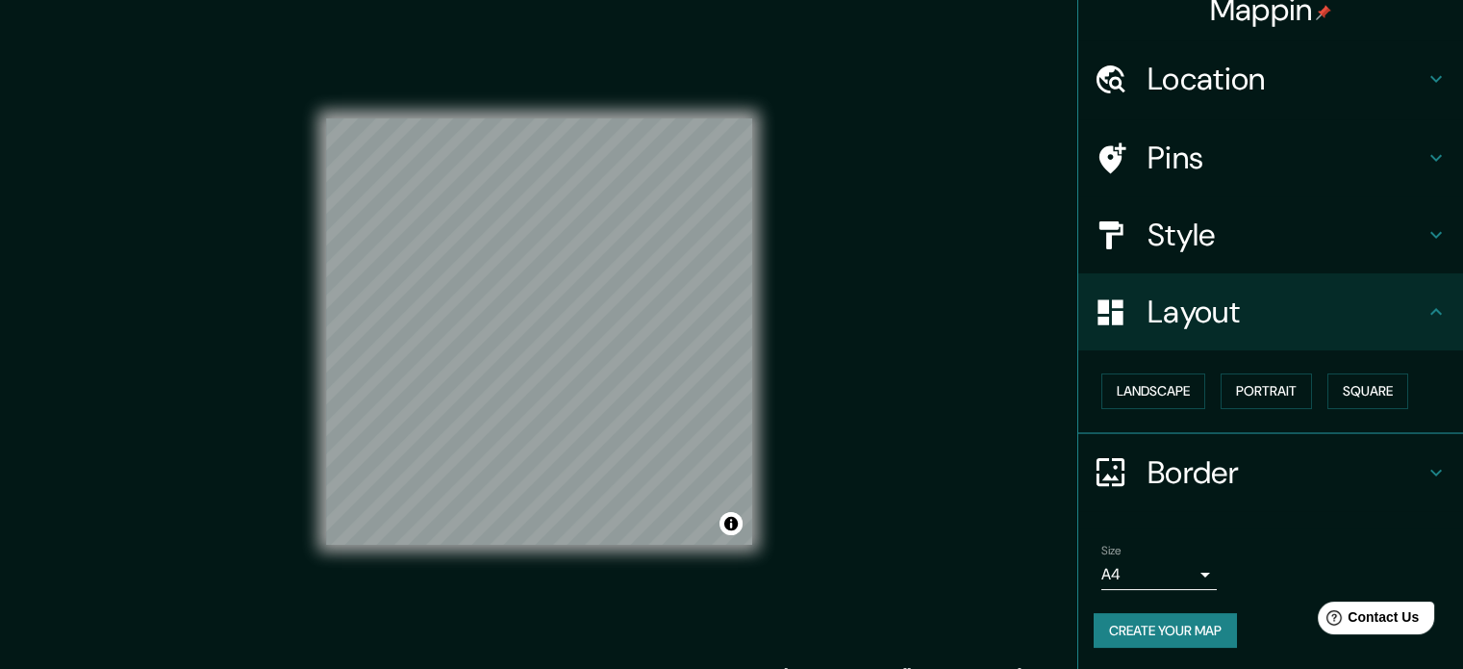
click at [1153, 621] on button "Create your map" at bounding box center [1165, 631] width 143 height 36
